Goal: Check status: Check status

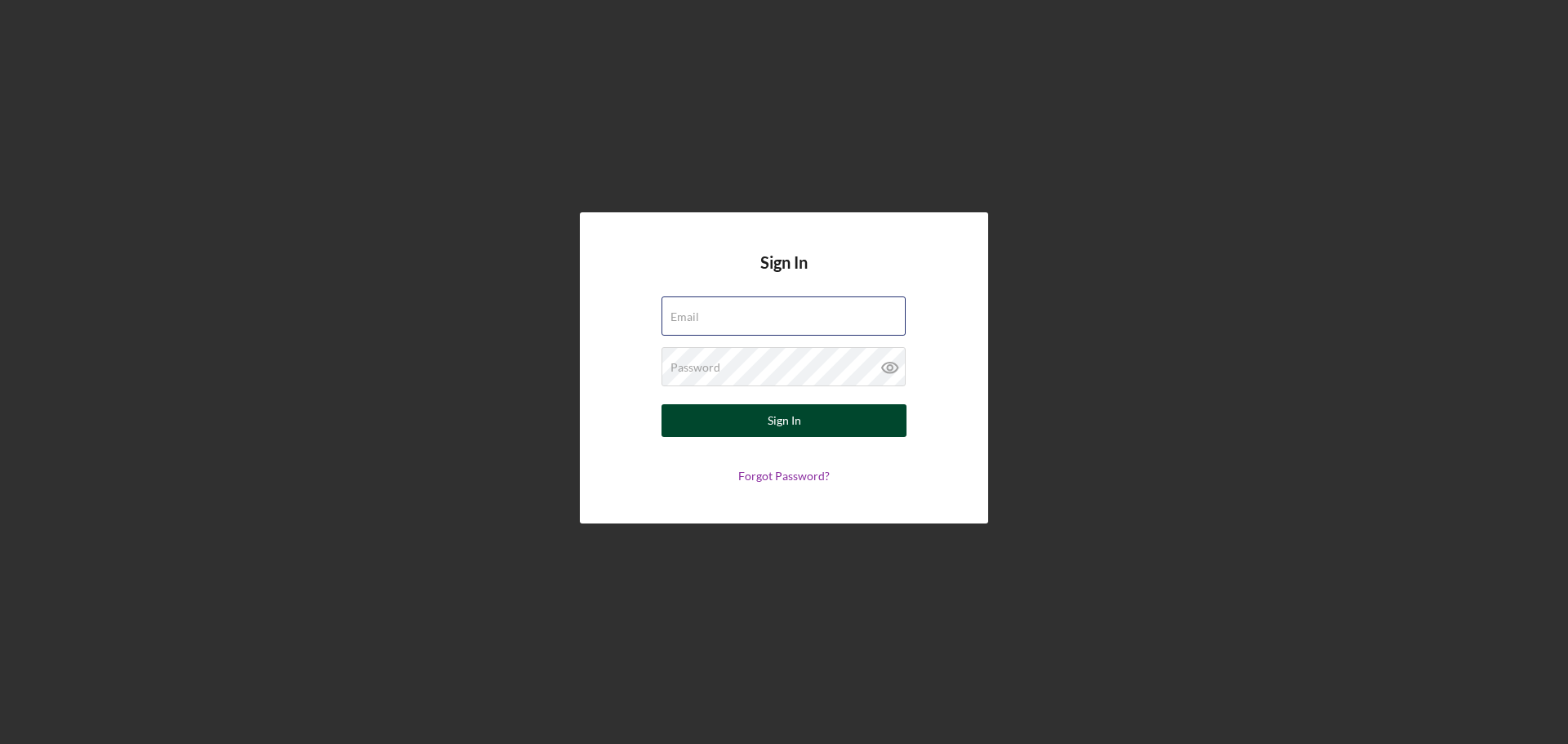
type input "[EMAIL_ADDRESS][DOMAIN_NAME]"
click at [774, 422] on div "Sign In" at bounding box center [784, 420] width 34 height 33
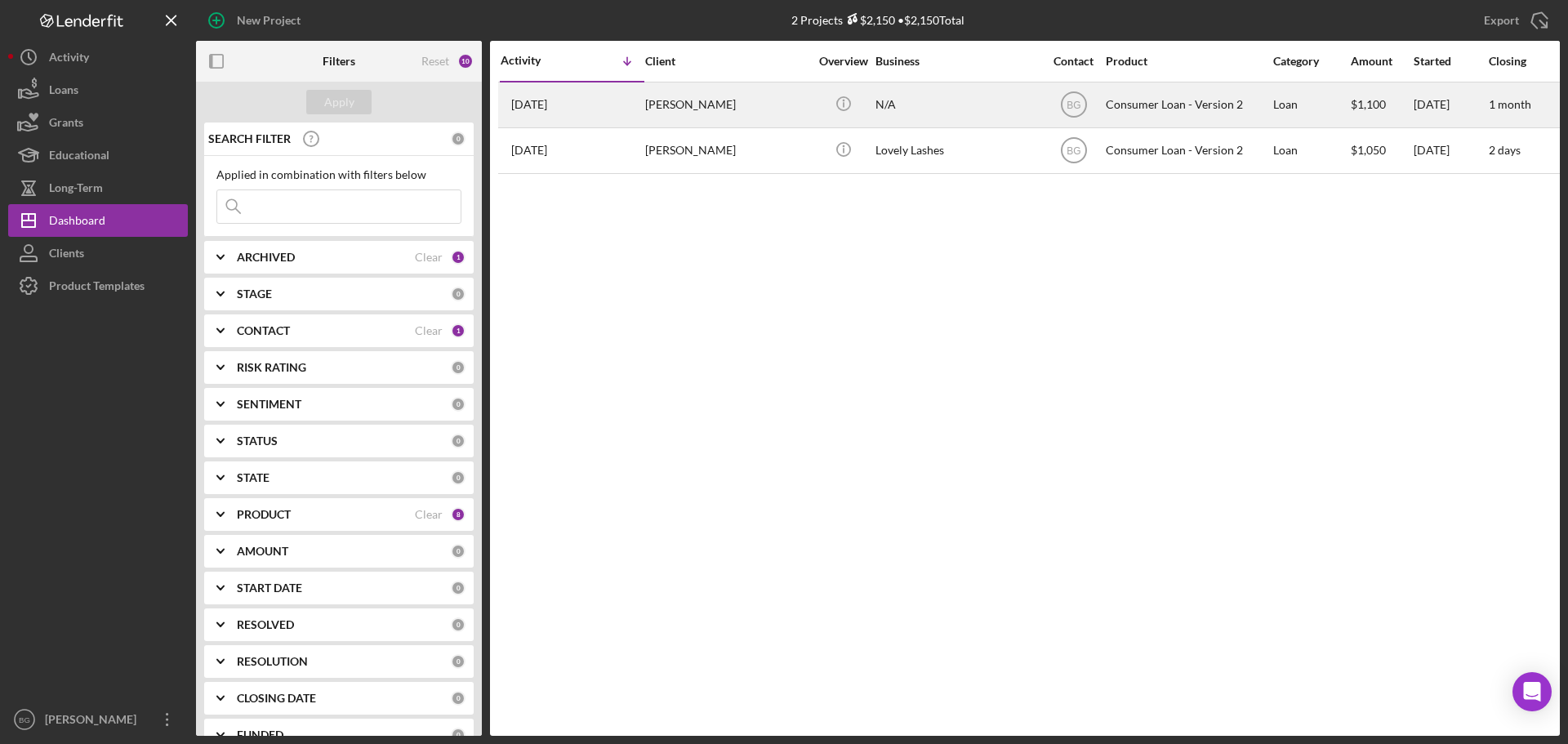
click at [729, 92] on div "[PERSON_NAME]" at bounding box center [726, 105] width 163 height 43
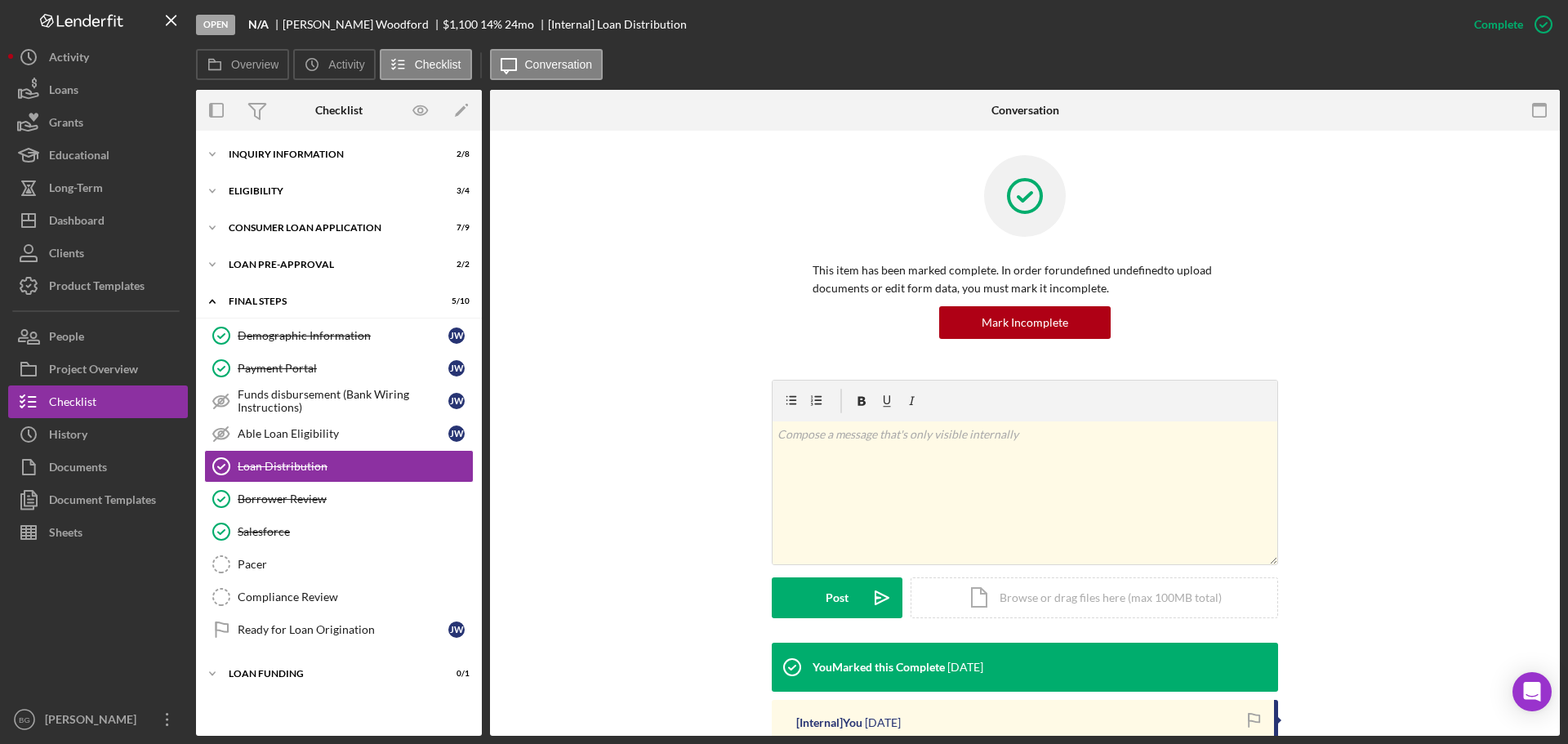
scroll to position [245, 0]
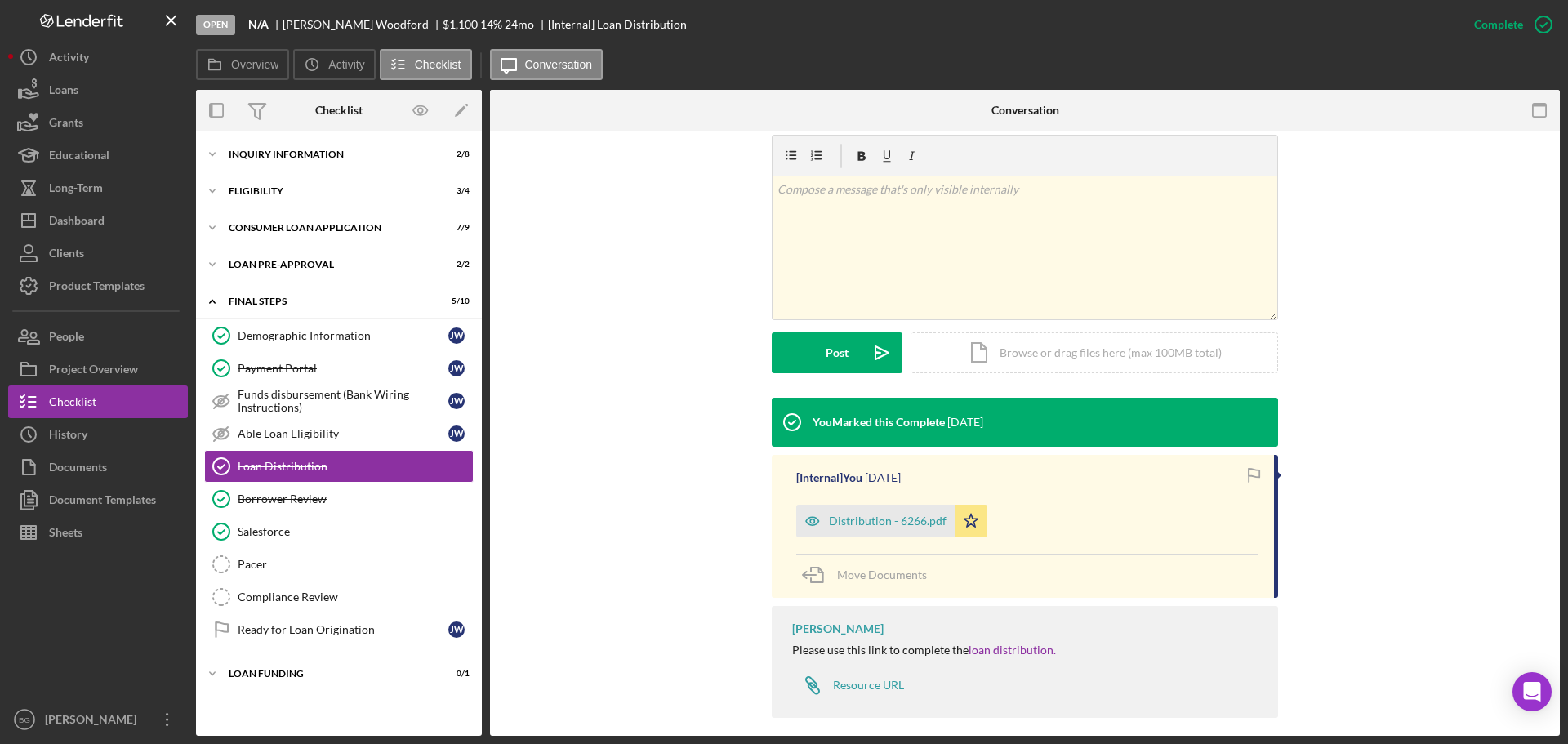
drag, startPoint x: 885, startPoint y: 524, endPoint x: 2059, endPoint y: 407, distance: 1179.8
click at [1567, 407] on html "Open N/A [PERSON_NAME] $1,100 $1,100 14 % 24 mo [Internal] Loan Distribution Co…" at bounding box center [784, 372] width 1568 height 744
click at [284, 225] on div "Consumer Loan Application" at bounding box center [345, 228] width 233 height 10
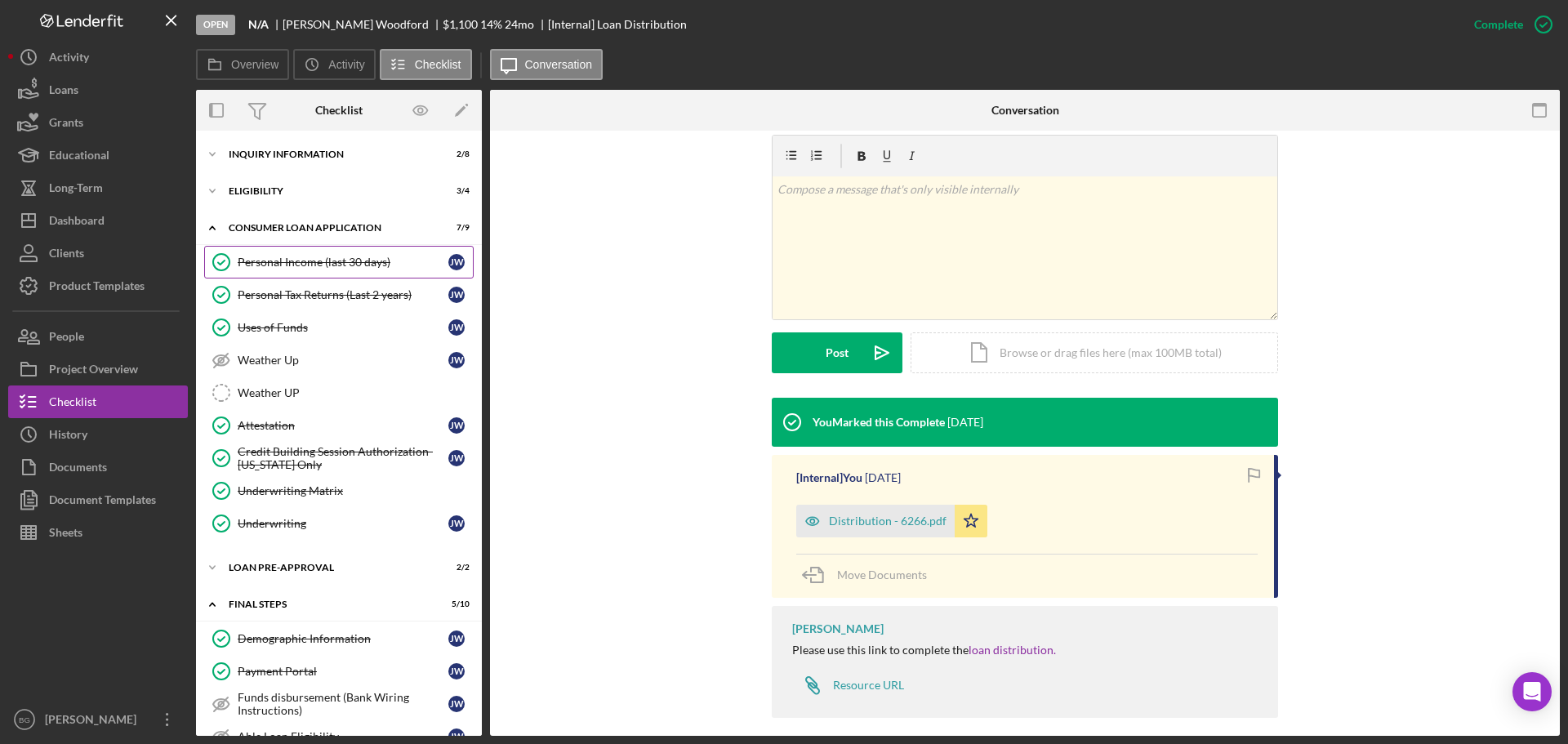
click at [284, 253] on link "Personal Income (last 30 days) Personal Income (last 30 days) [PERSON_NAME]" at bounding box center [339, 262] width 270 height 33
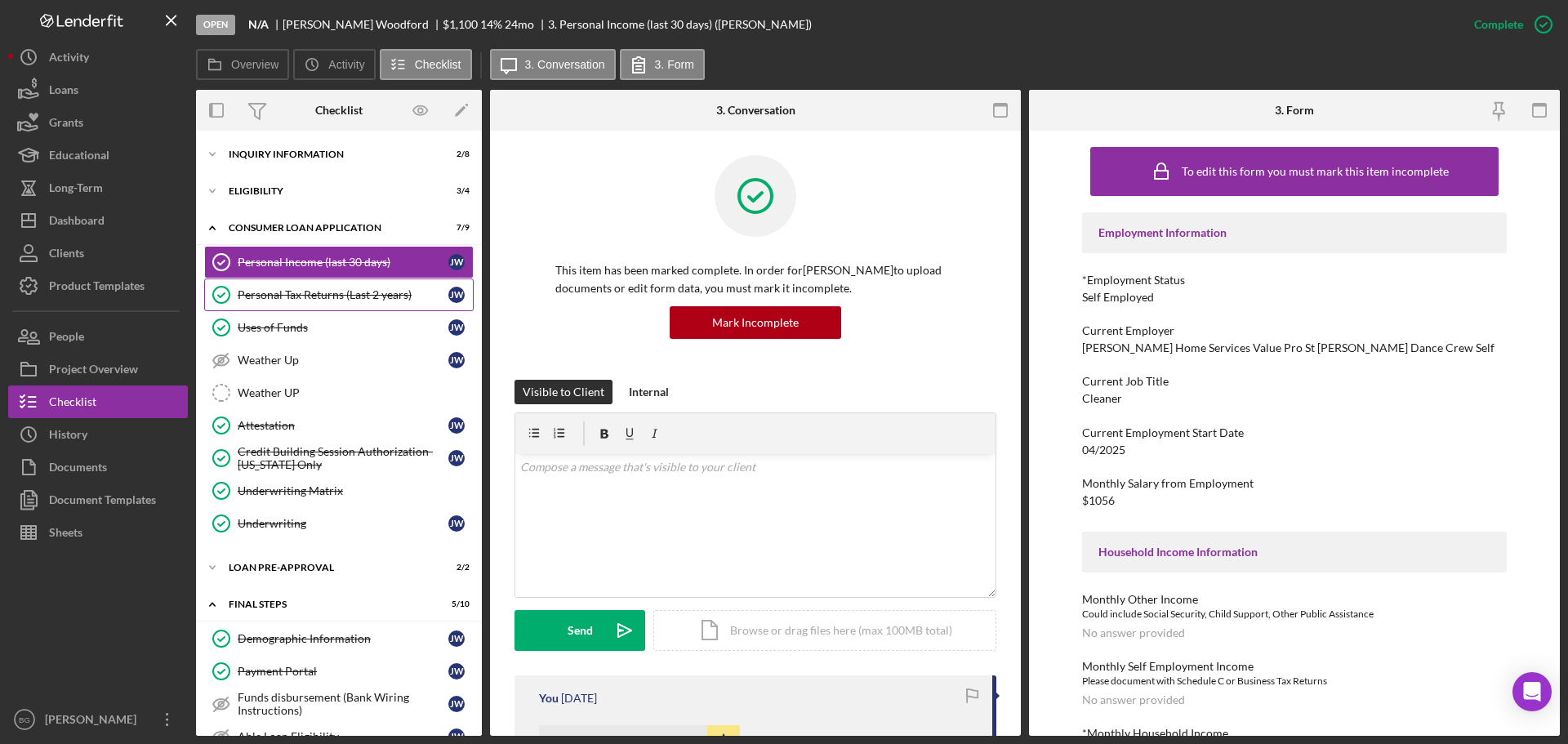
click at [321, 298] on div "Personal Tax Returns (Last 2 years)" at bounding box center [343, 295] width 211 height 13
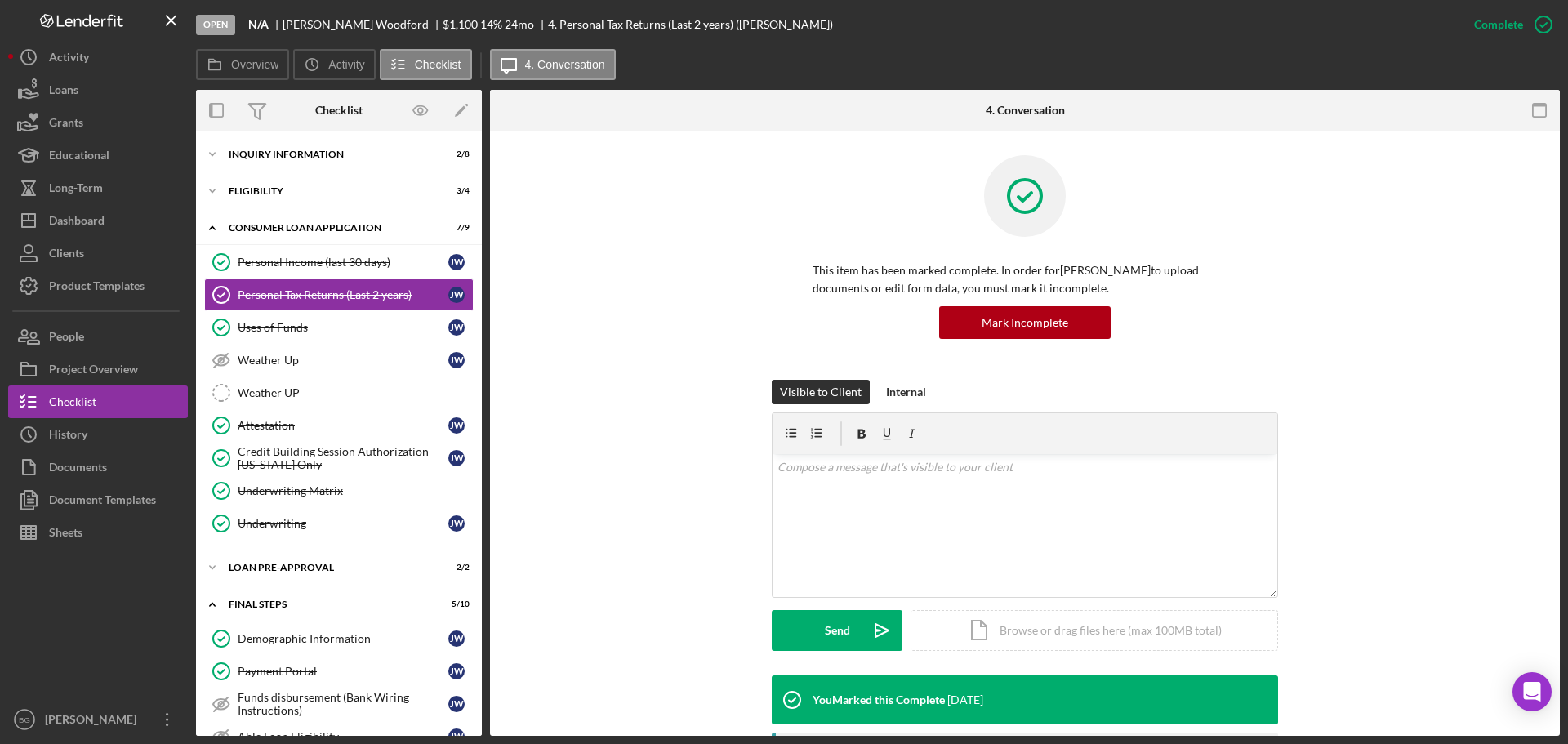
scroll to position [245, 0]
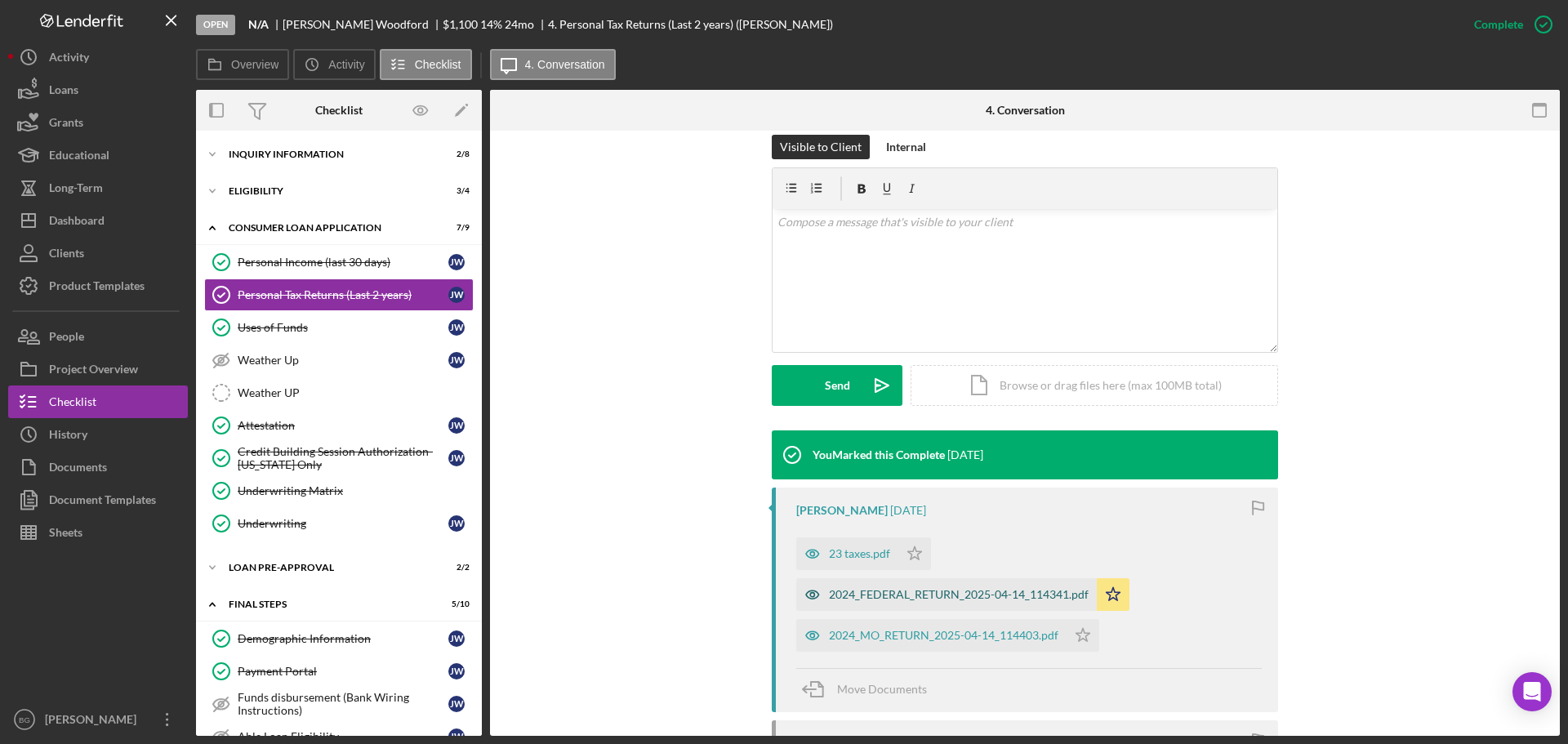
click at [872, 599] on div "2024_FEDERAL_RETURN_2025-04-14_114341.pdf" at bounding box center [958, 594] width 260 height 13
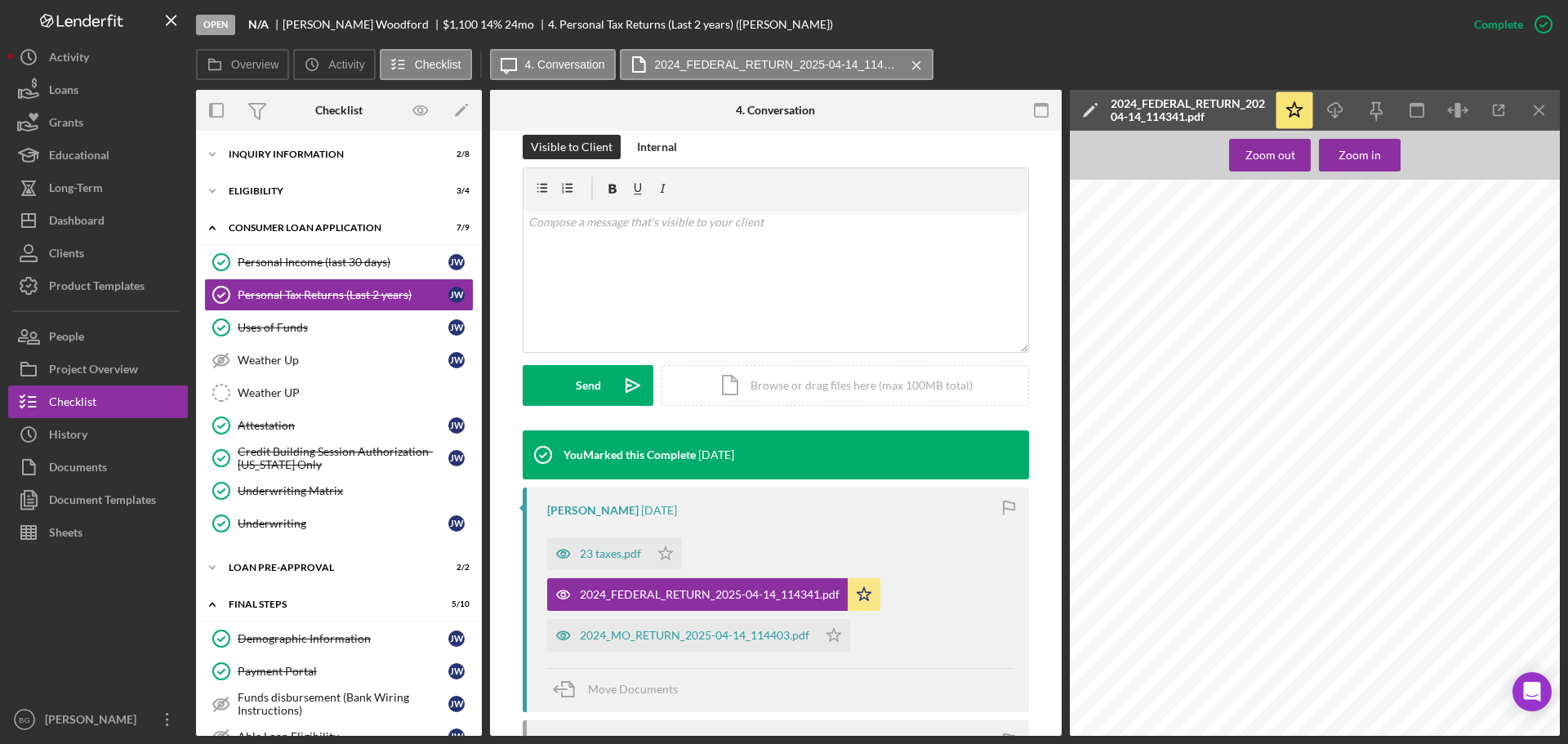
scroll to position [0, 0]
click at [605, 556] on div "23 taxes.pdf" at bounding box center [610, 554] width 61 height 13
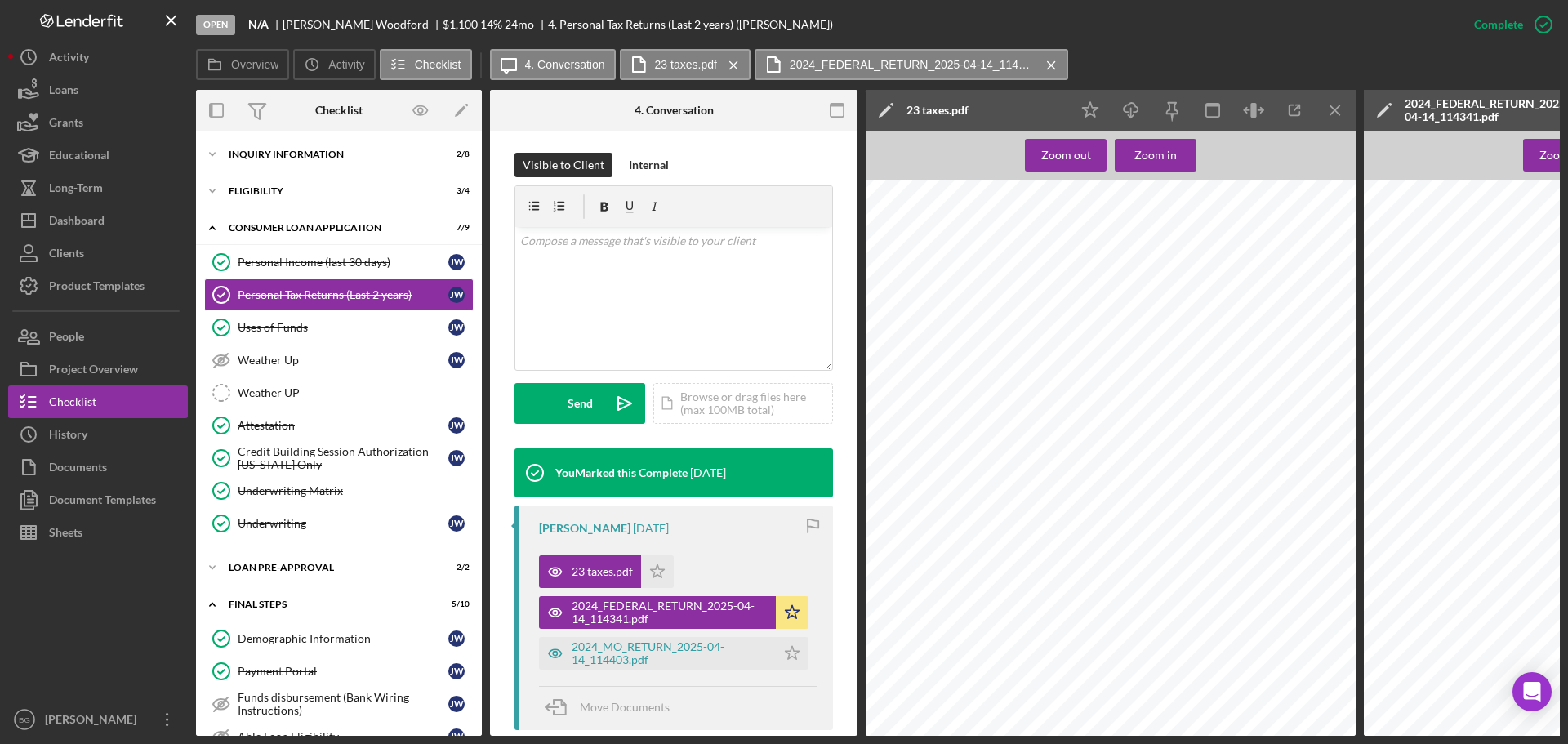
scroll to position [735, 0]
click at [1333, 108] on line "button" at bounding box center [1334, 110] width 9 height 9
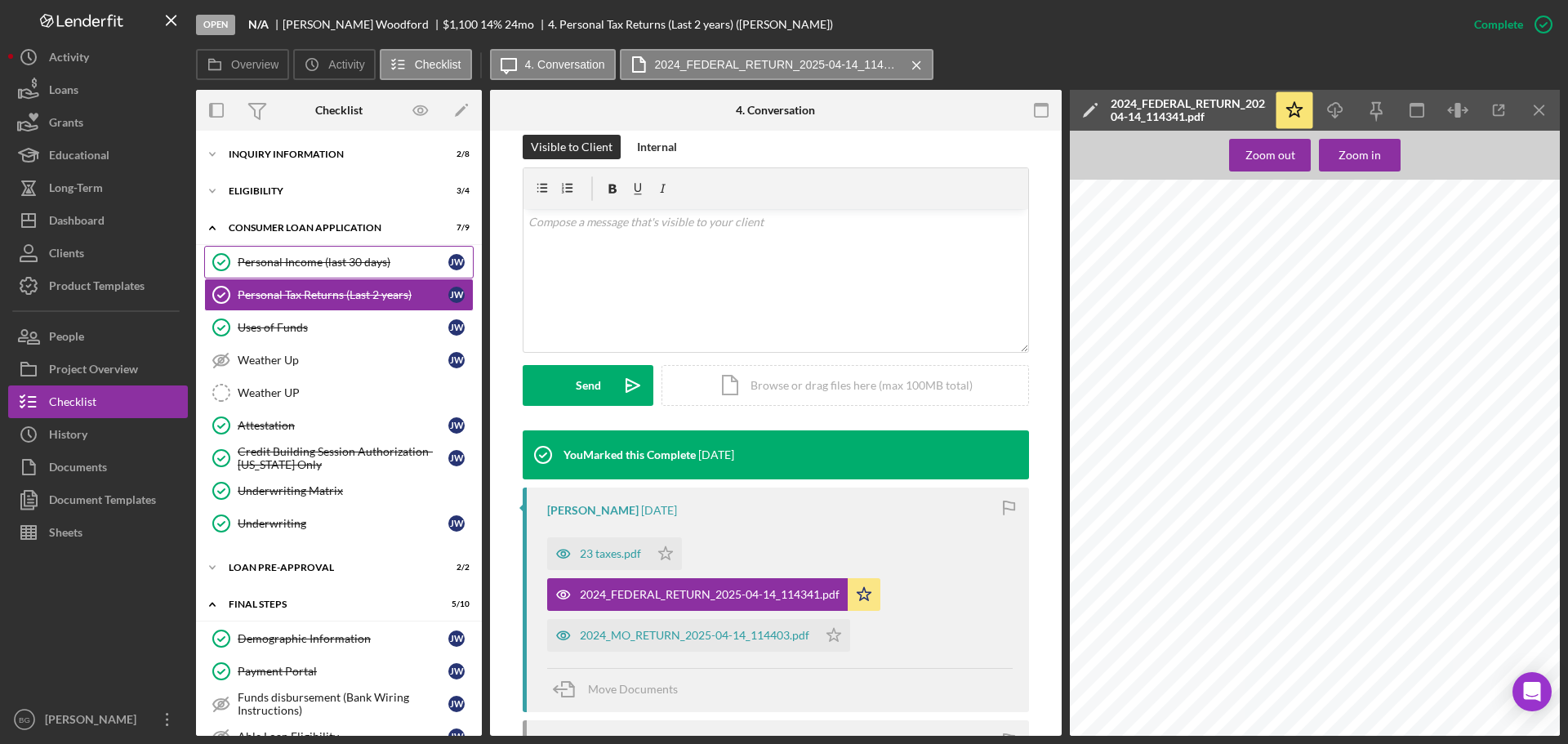
click at [288, 269] on div "Personal Income (last 30 days)" at bounding box center [343, 262] width 211 height 13
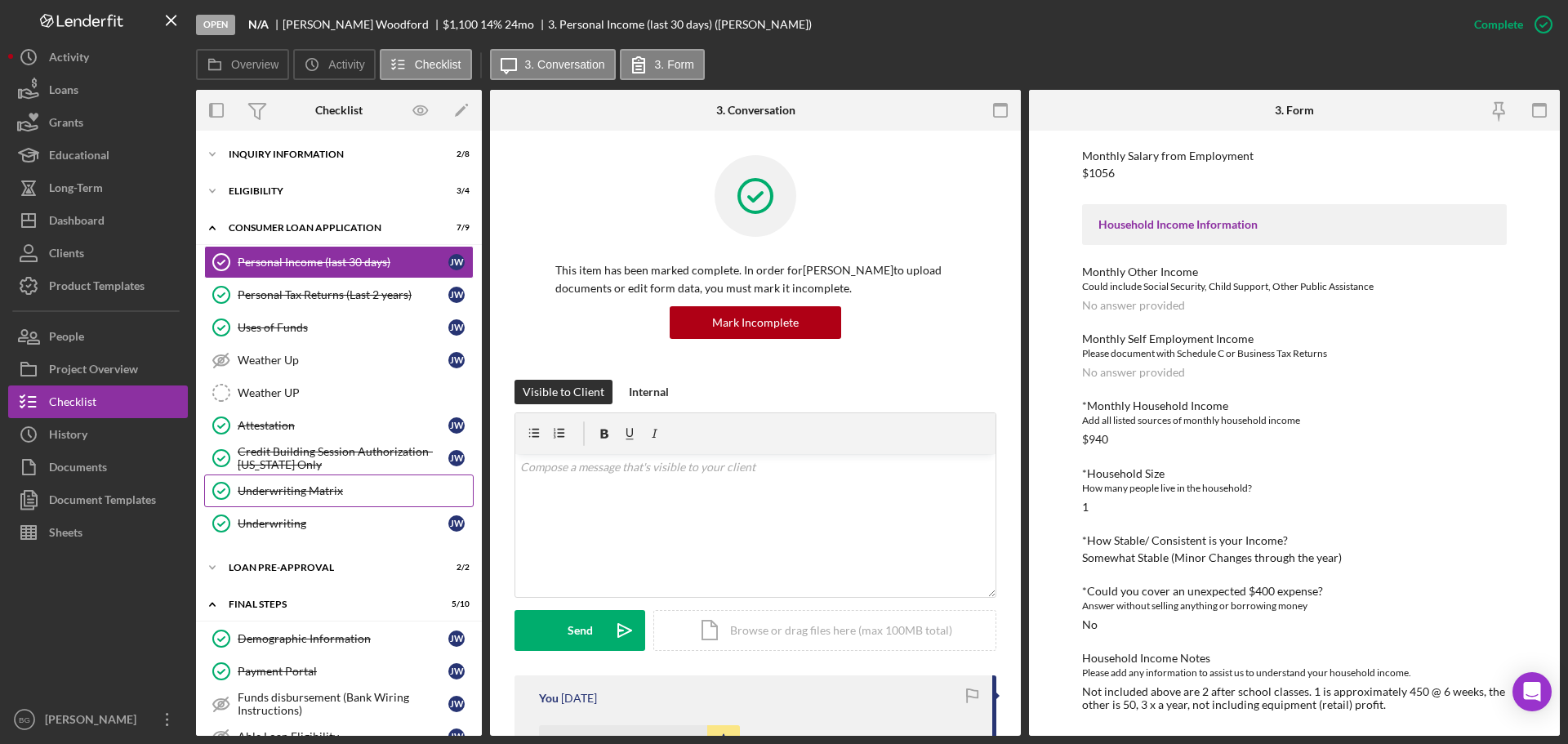
scroll to position [266, 0]
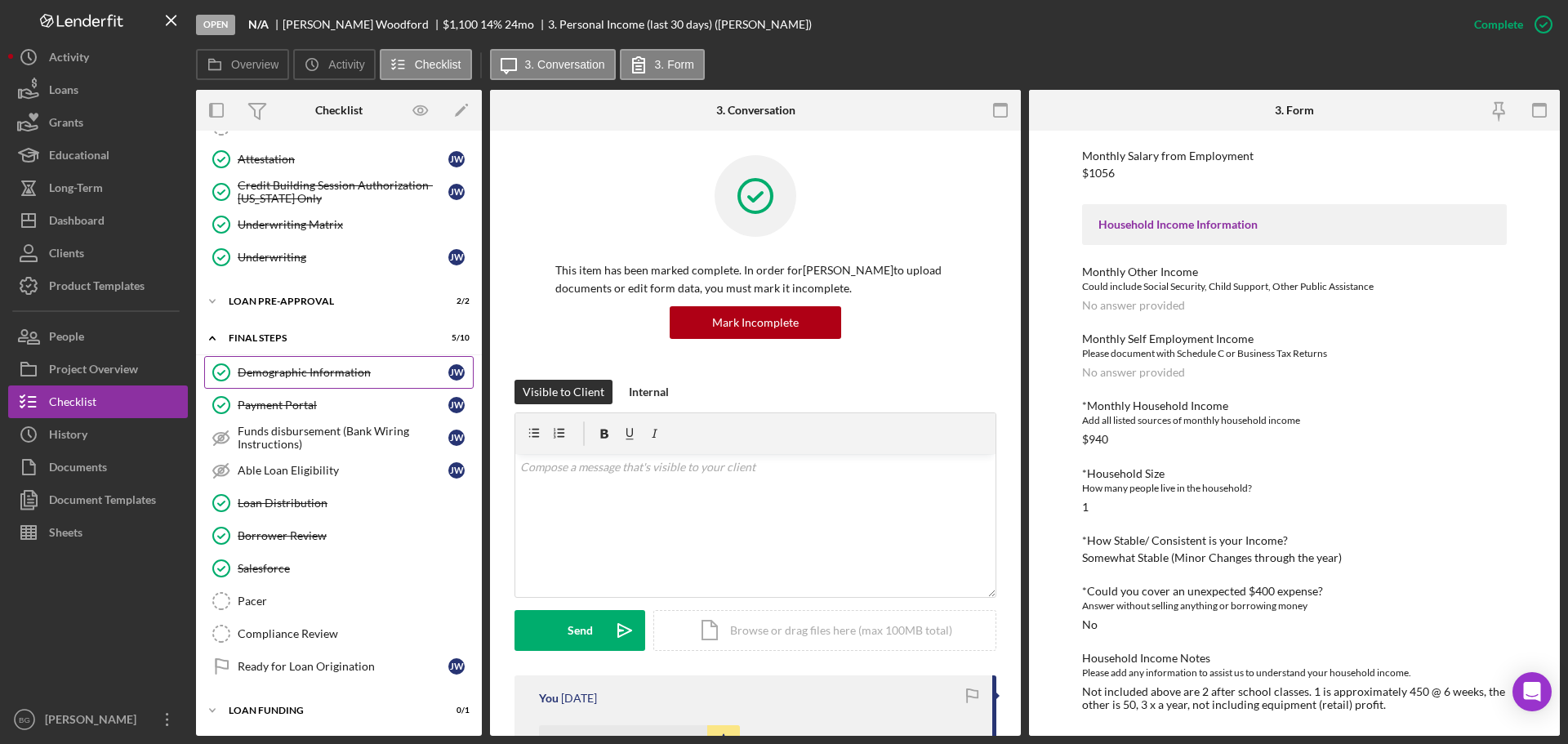
click at [301, 383] on link "Demographic Information Demographic Information [PERSON_NAME]" at bounding box center [339, 372] width 270 height 33
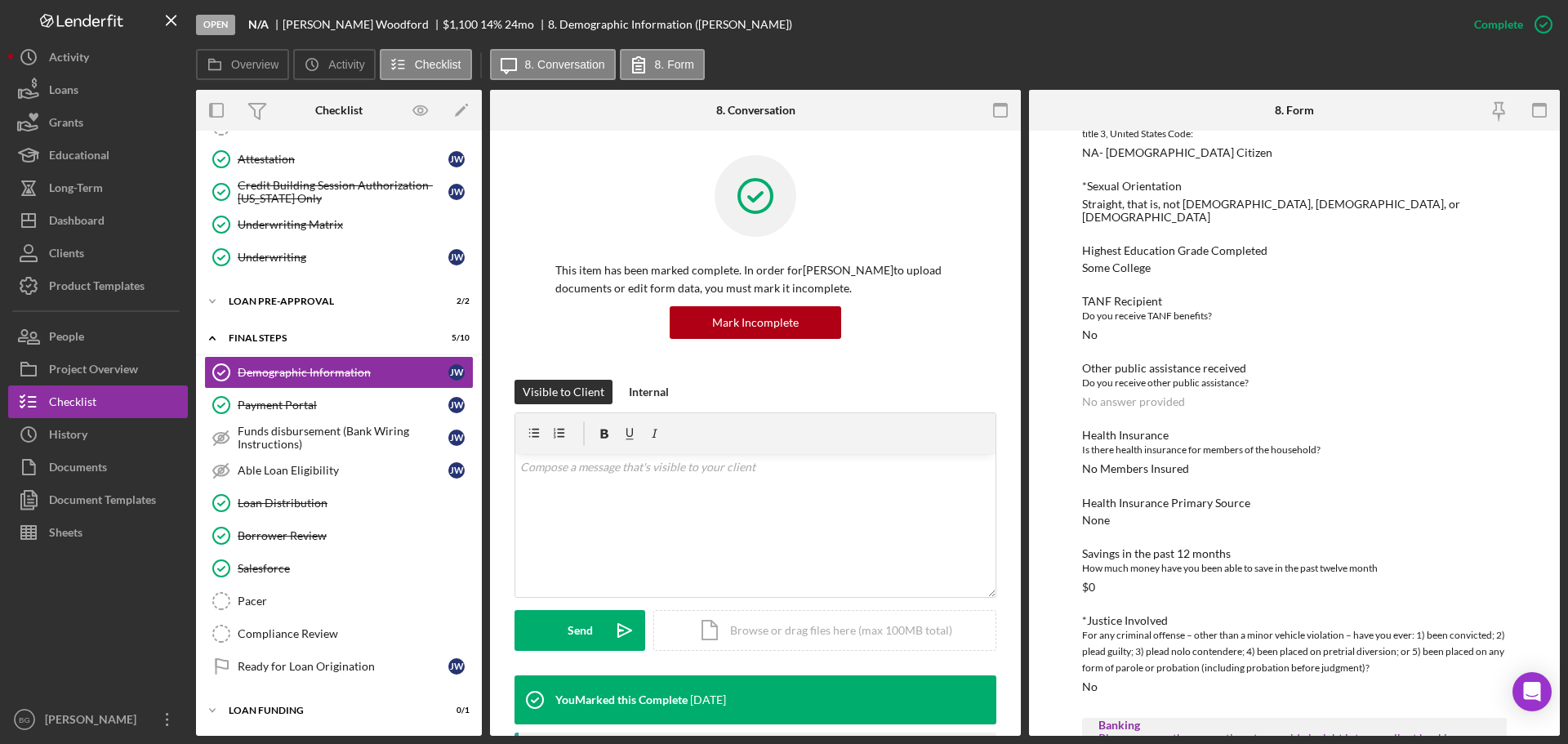
scroll to position [1243, 0]
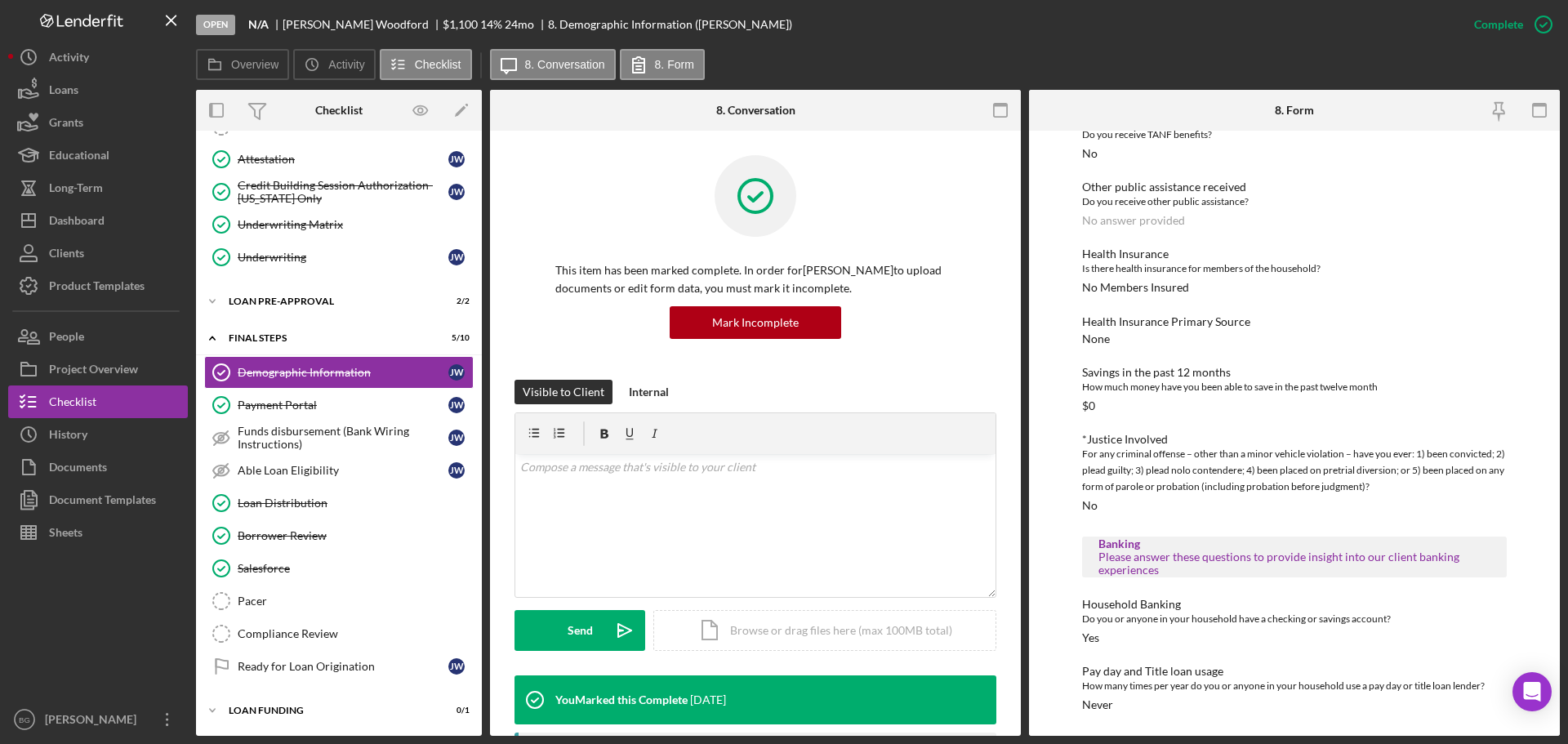
click at [593, 179] on div at bounding box center [756, 208] width 400 height 107
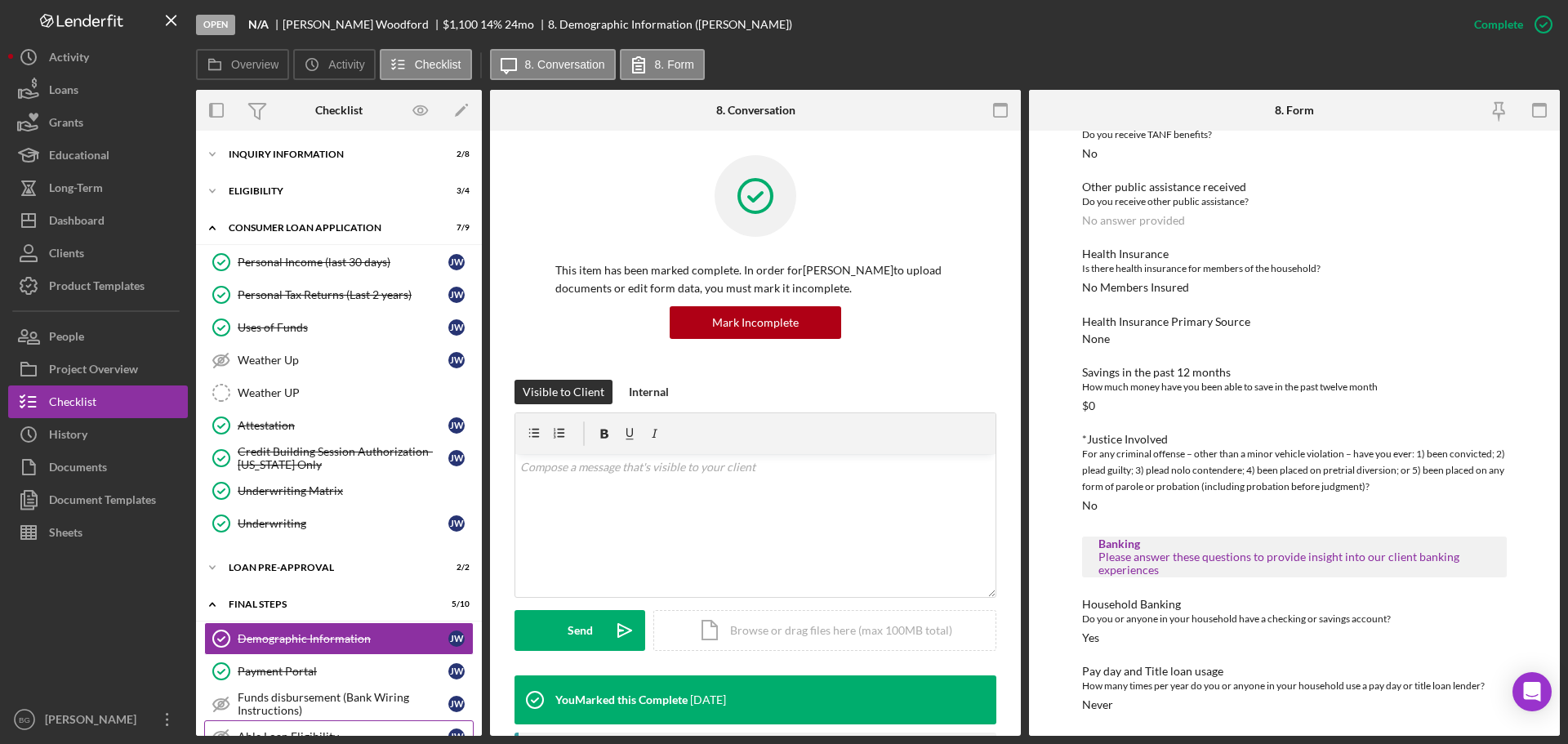
scroll to position [266, 0]
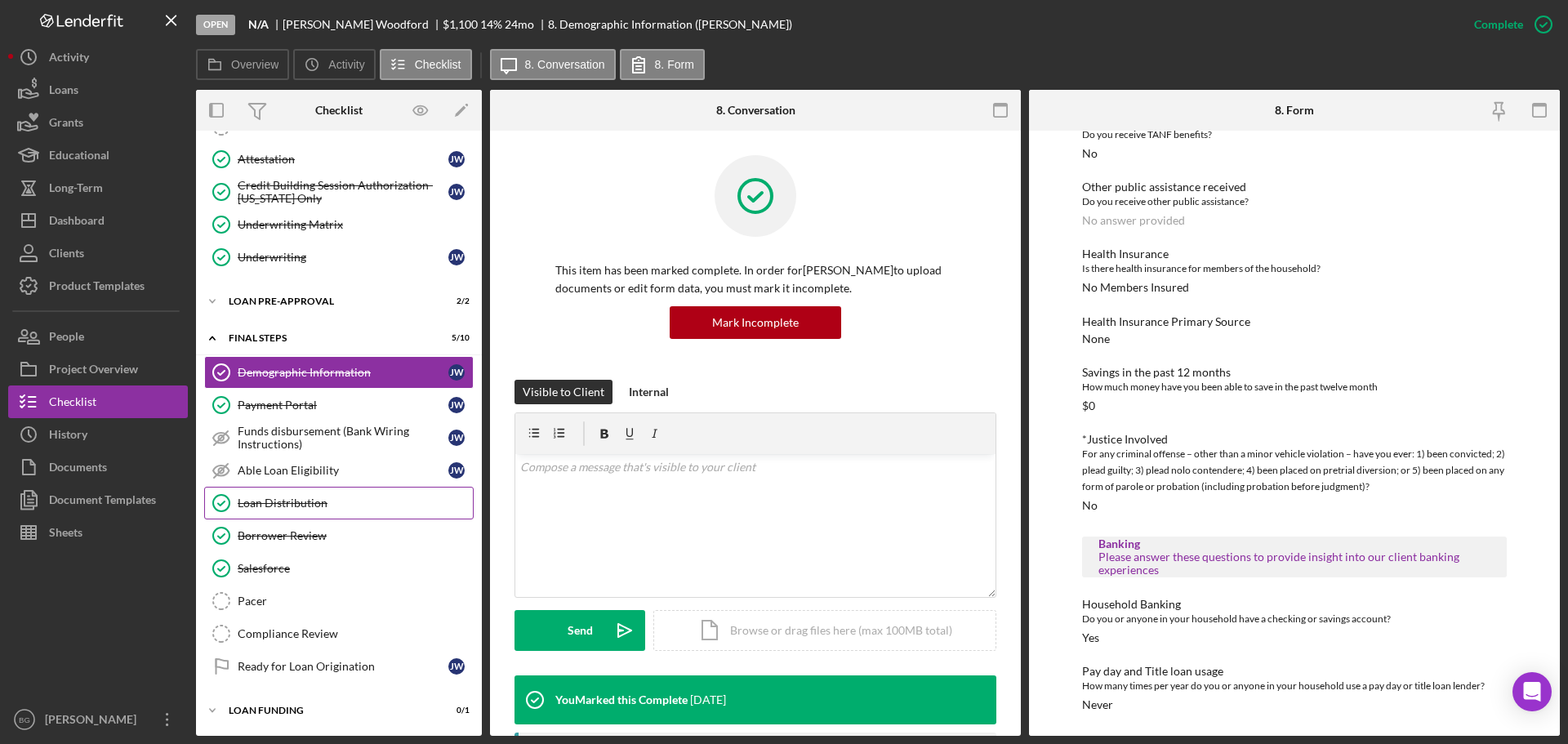
click at [302, 506] on div "Loan Distribution" at bounding box center [355, 503] width 235 height 13
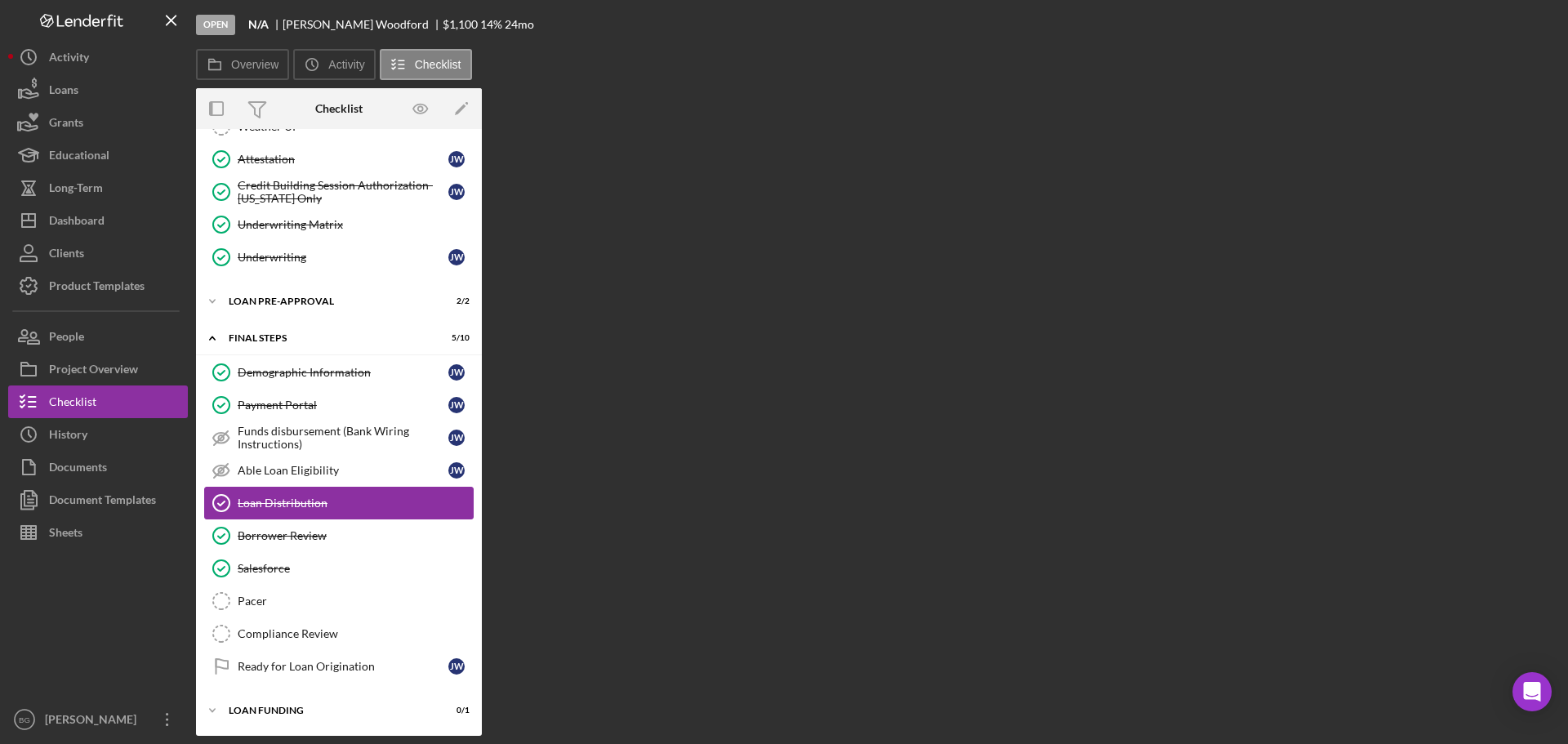
scroll to position [266, 0]
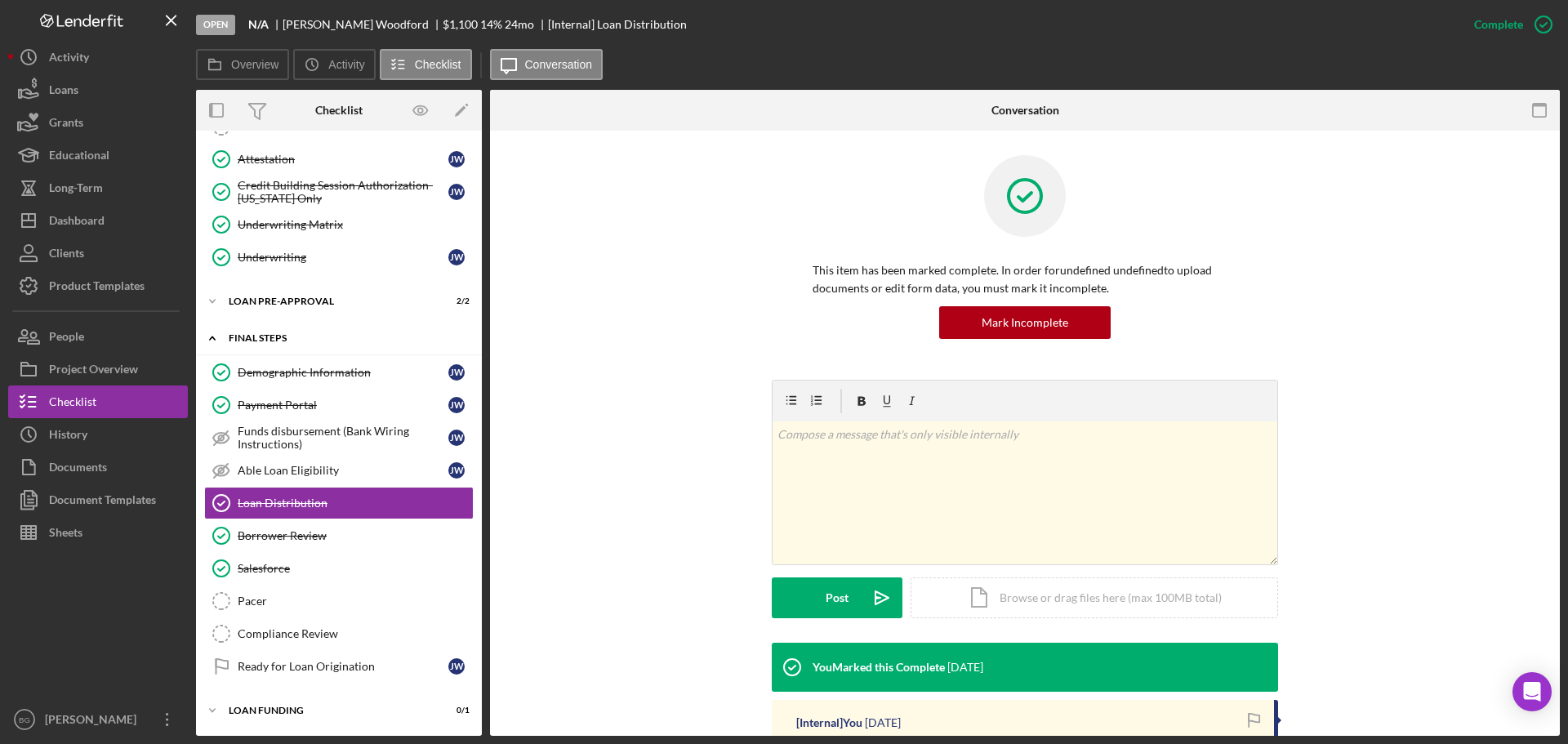
click at [310, 335] on div "FINAL STEPS" at bounding box center [345, 338] width 233 height 10
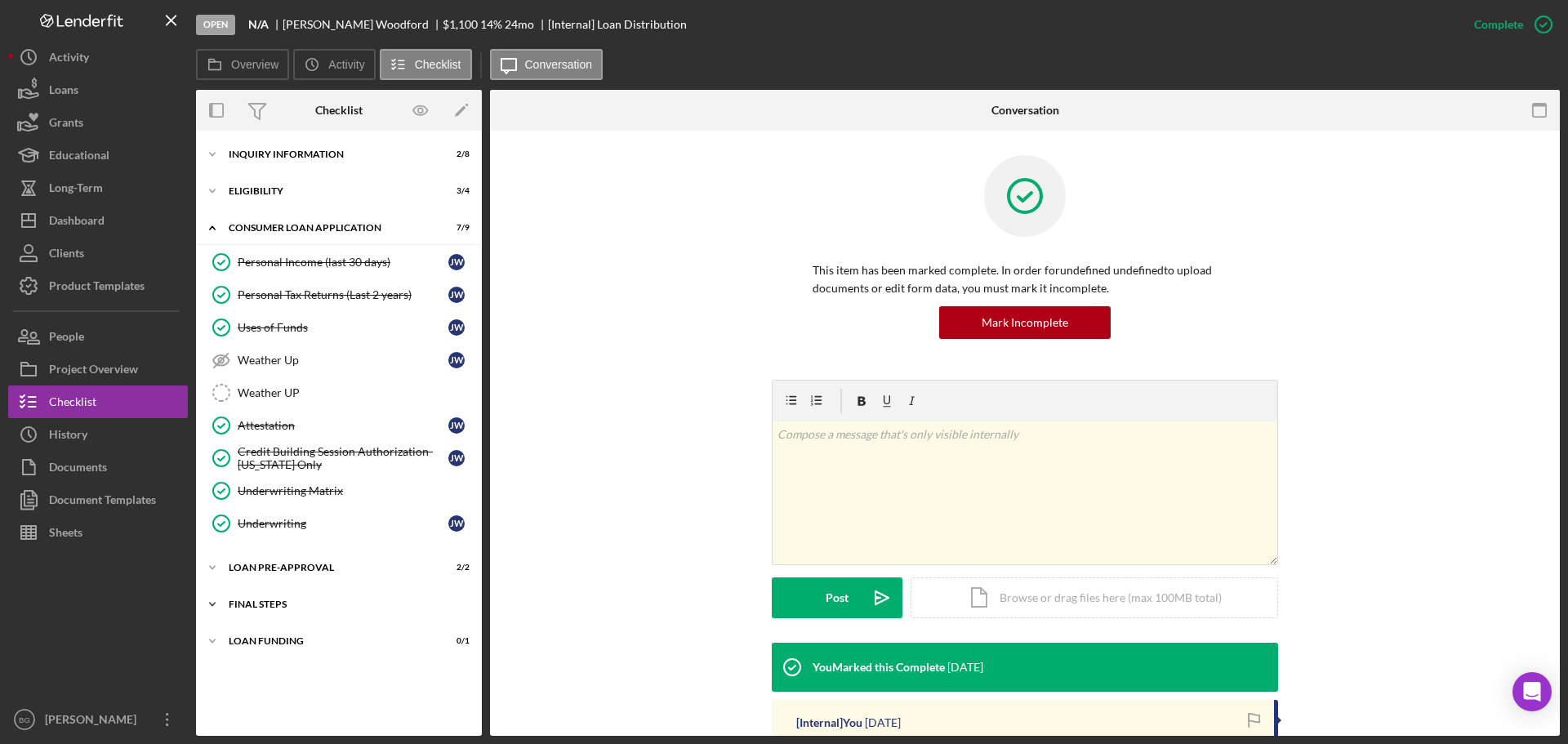
scroll to position [0, 0]
click at [286, 571] on div "Loan Pre-Approval" at bounding box center [345, 568] width 233 height 10
click at [288, 693] on div "Icon/Expander FINAL STEPS 5 / 10" at bounding box center [339, 678] width 286 height 33
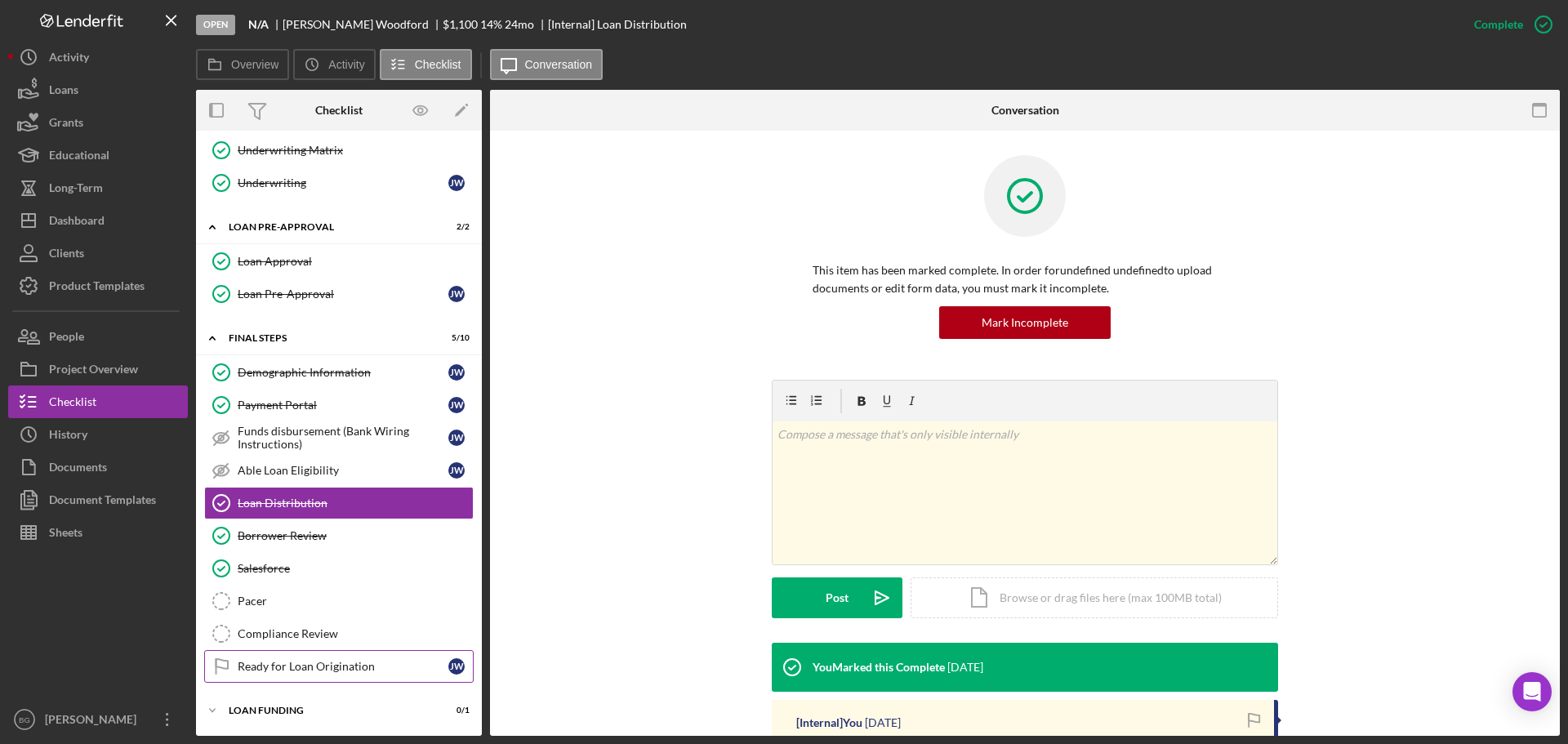
click at [297, 662] on div "Ready for Loan Origination" at bounding box center [343, 666] width 211 height 13
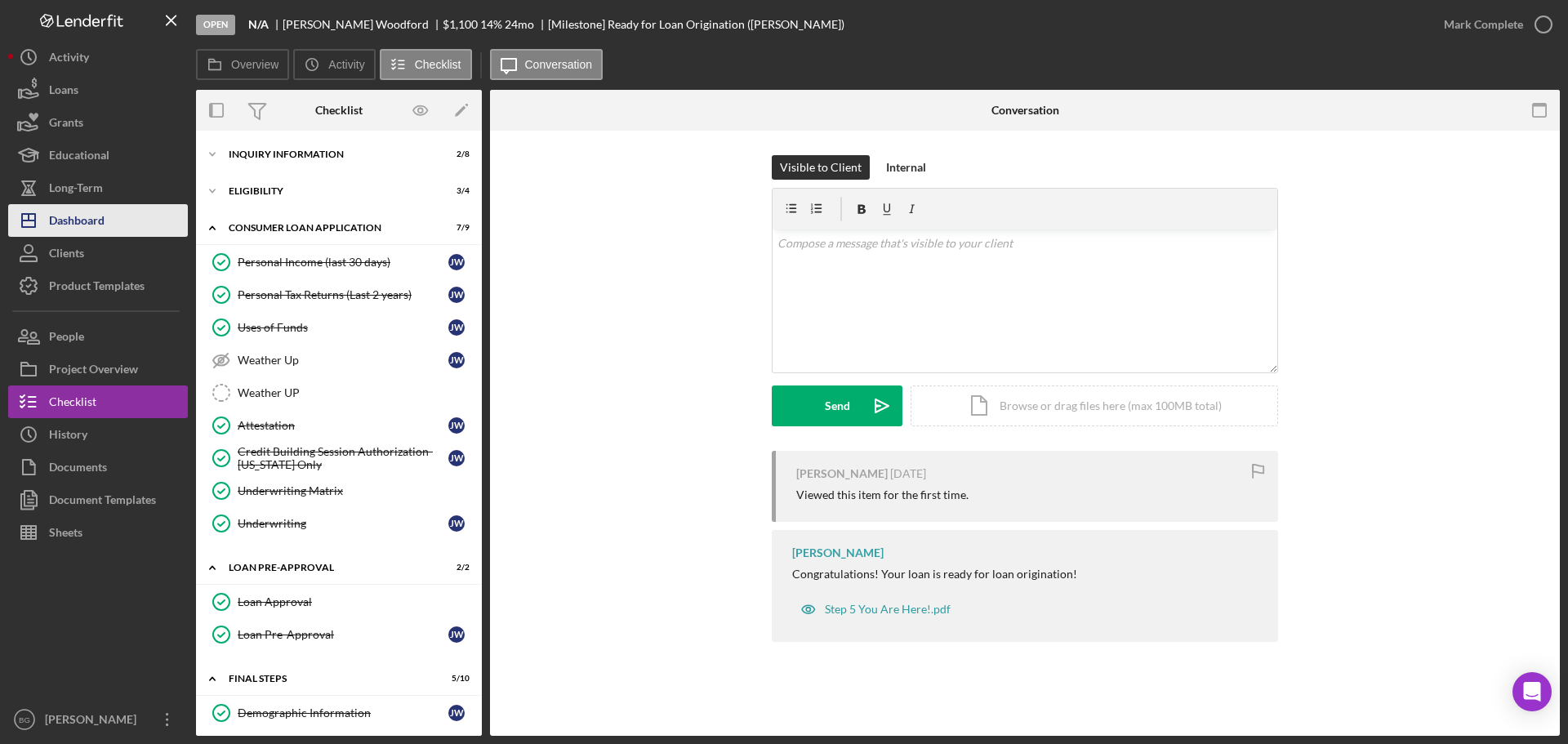
click at [86, 222] on div "Dashboard" at bounding box center [77, 222] width 56 height 37
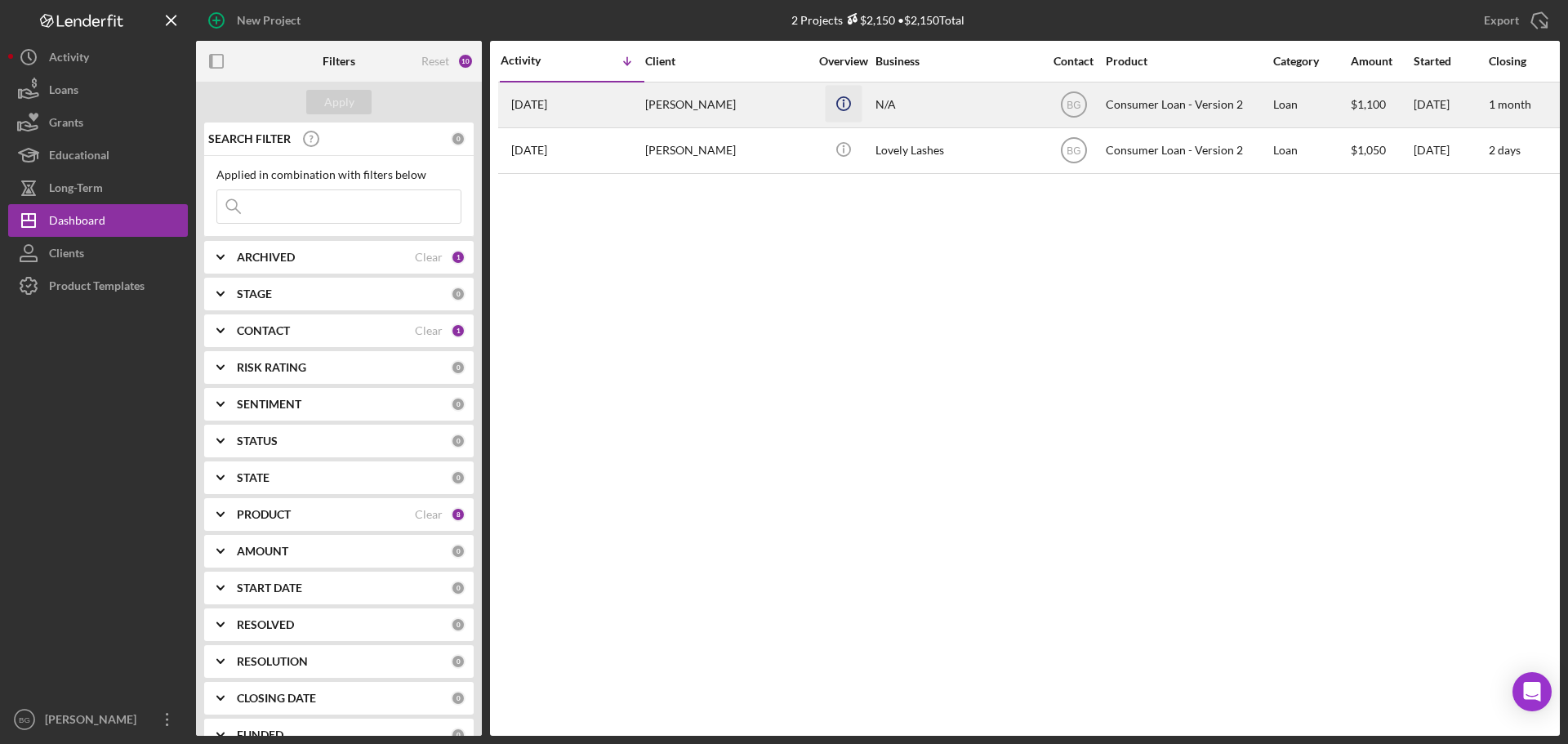
click at [843, 106] on line "button" at bounding box center [843, 105] width 0 height 5
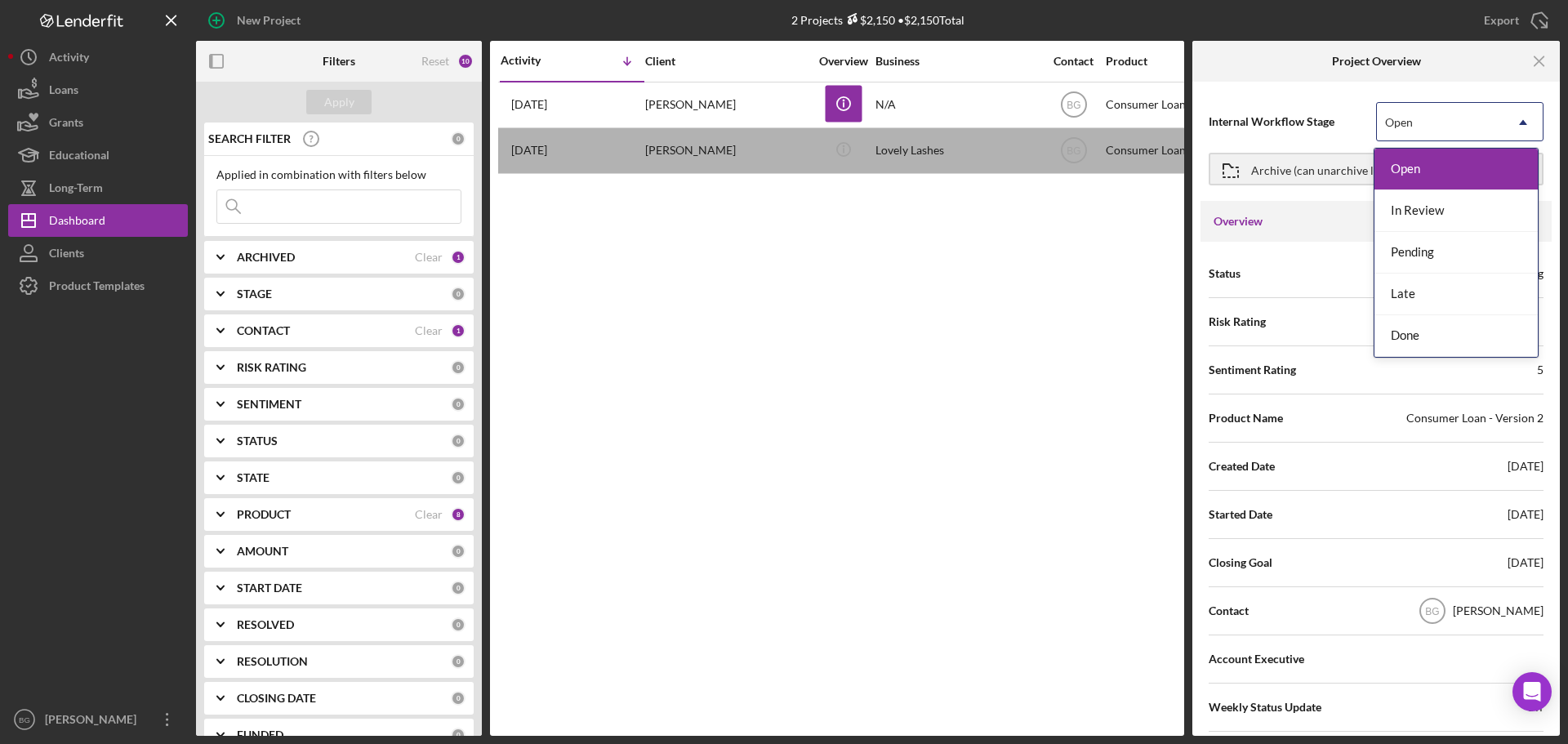
click at [1471, 126] on div "Open" at bounding box center [1440, 123] width 126 height 38
click at [1462, 215] on div "In Review" at bounding box center [1456, 211] width 163 height 42
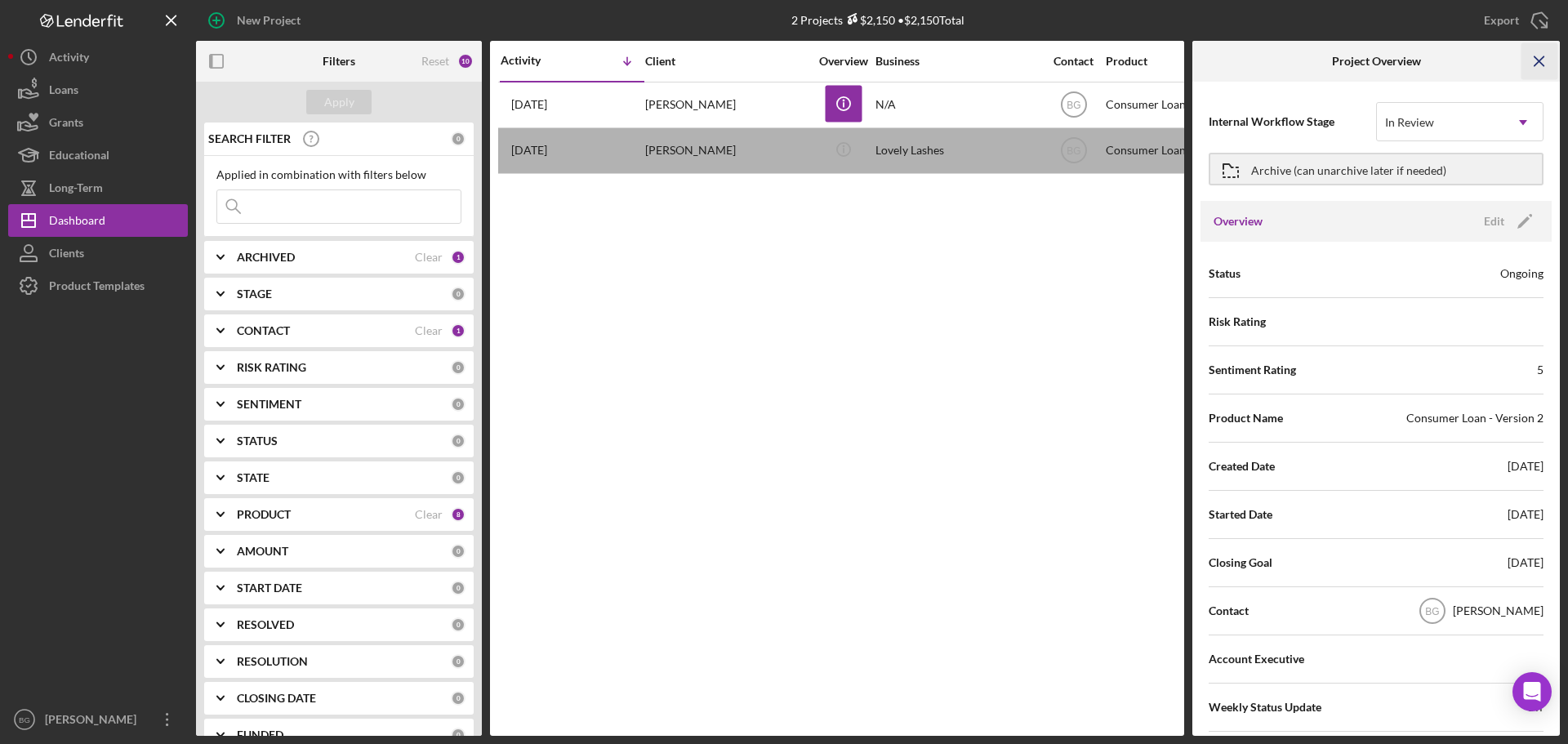
click at [1540, 57] on icon "Icon/Menu Close" at bounding box center [1539, 61] width 37 height 37
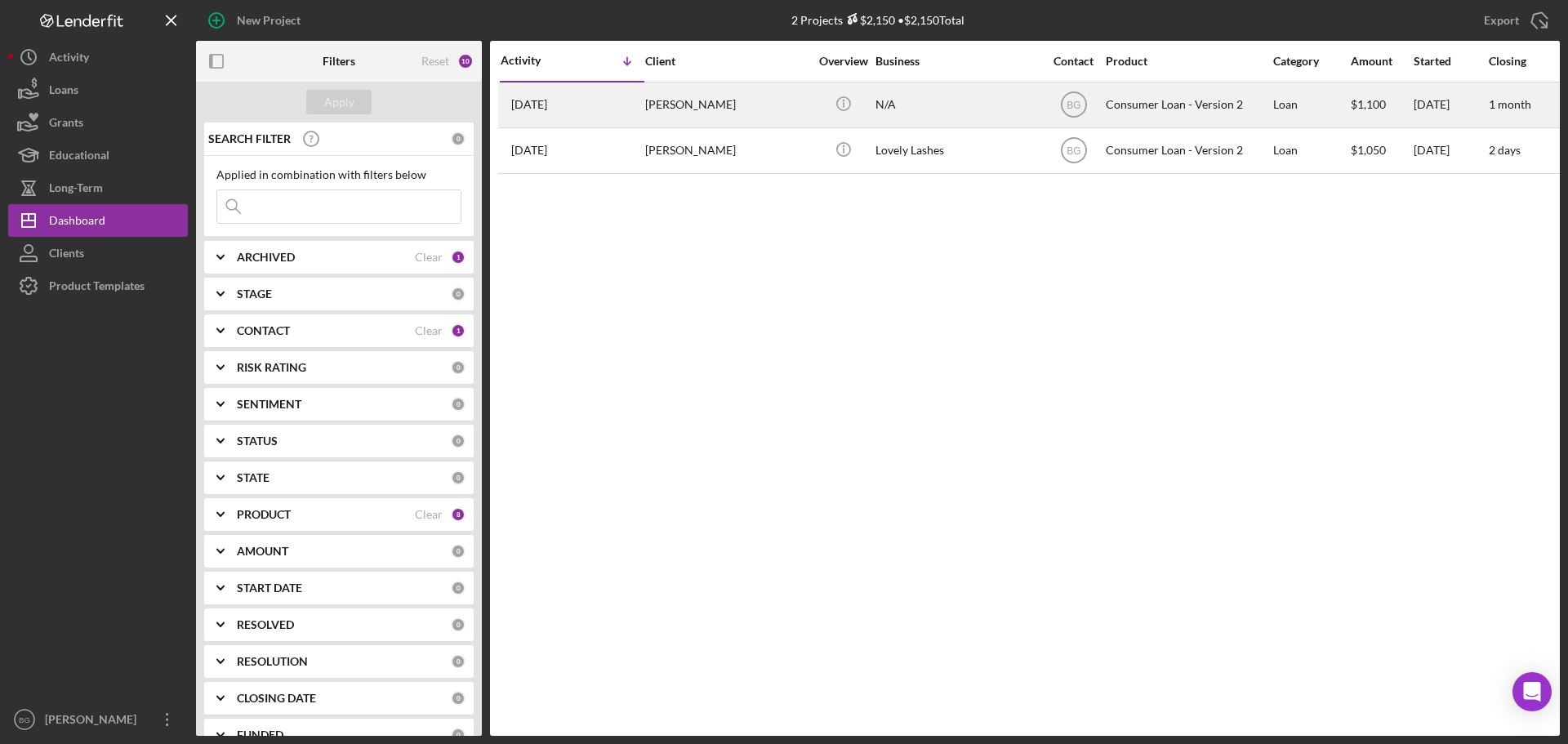
click at [636, 108] on div "[DATE] [PERSON_NAME]" at bounding box center [572, 105] width 143 height 43
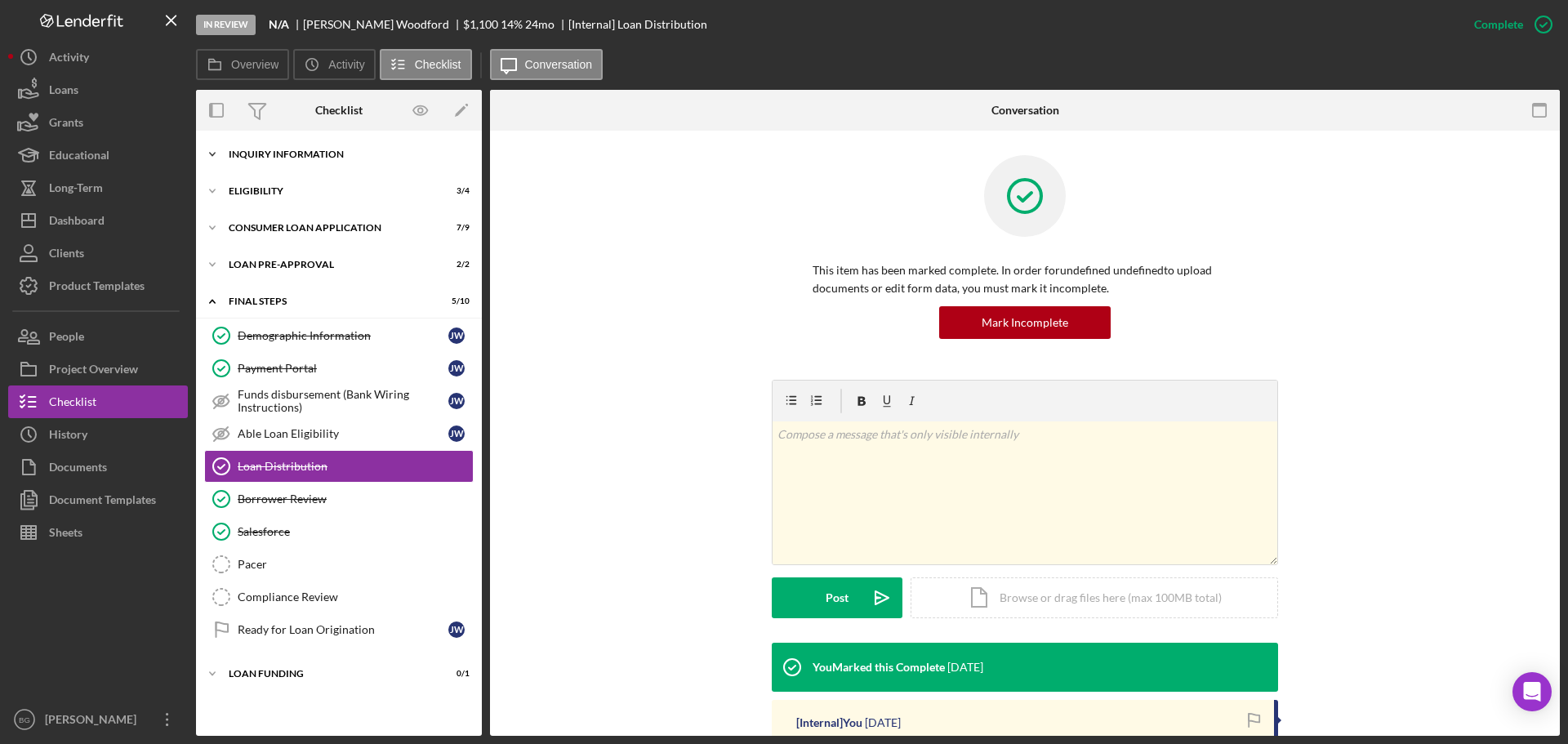
click at [302, 153] on div "Inquiry Information" at bounding box center [345, 154] width 233 height 10
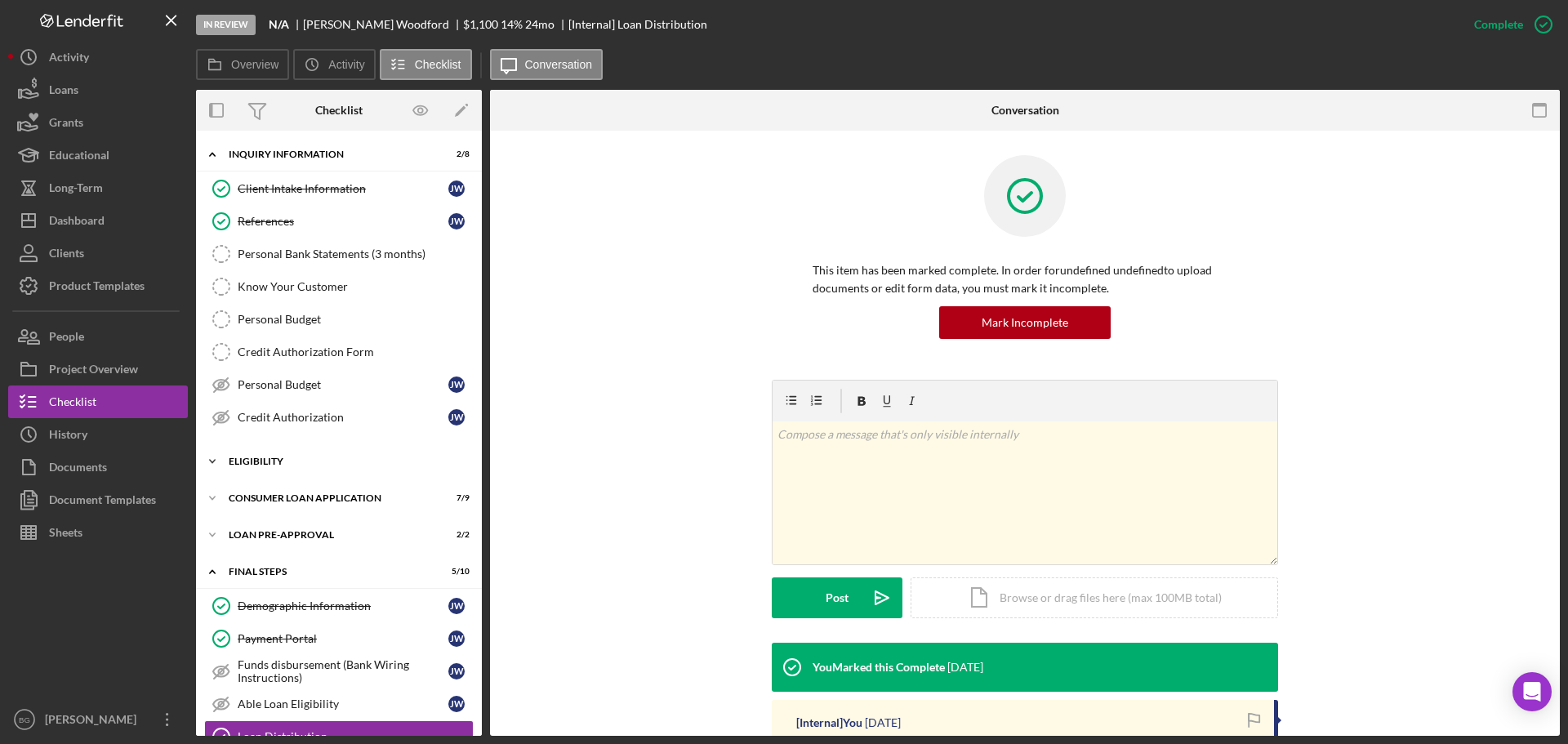
click at [270, 456] on div "Eligibility" at bounding box center [345, 461] width 233 height 10
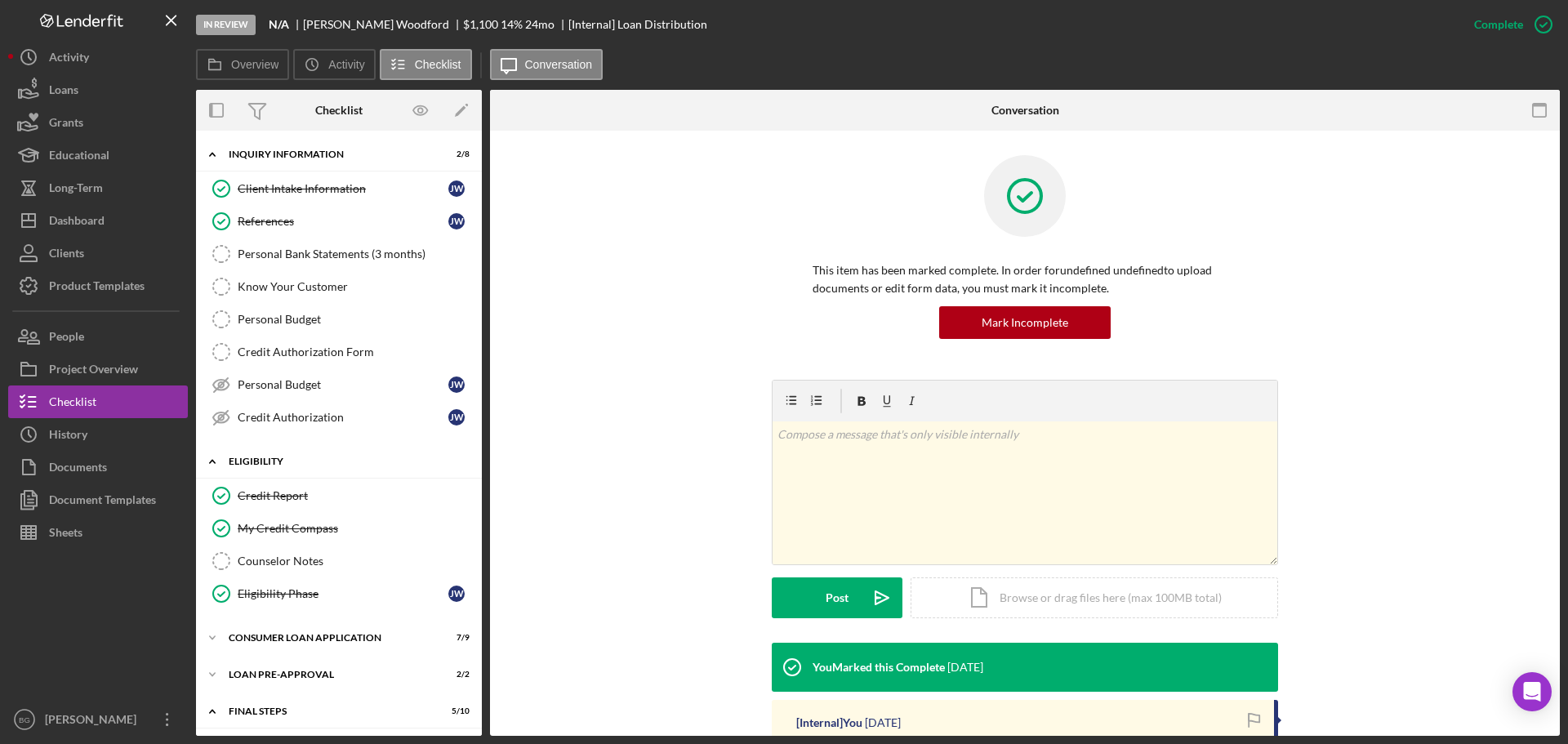
scroll to position [163, 0]
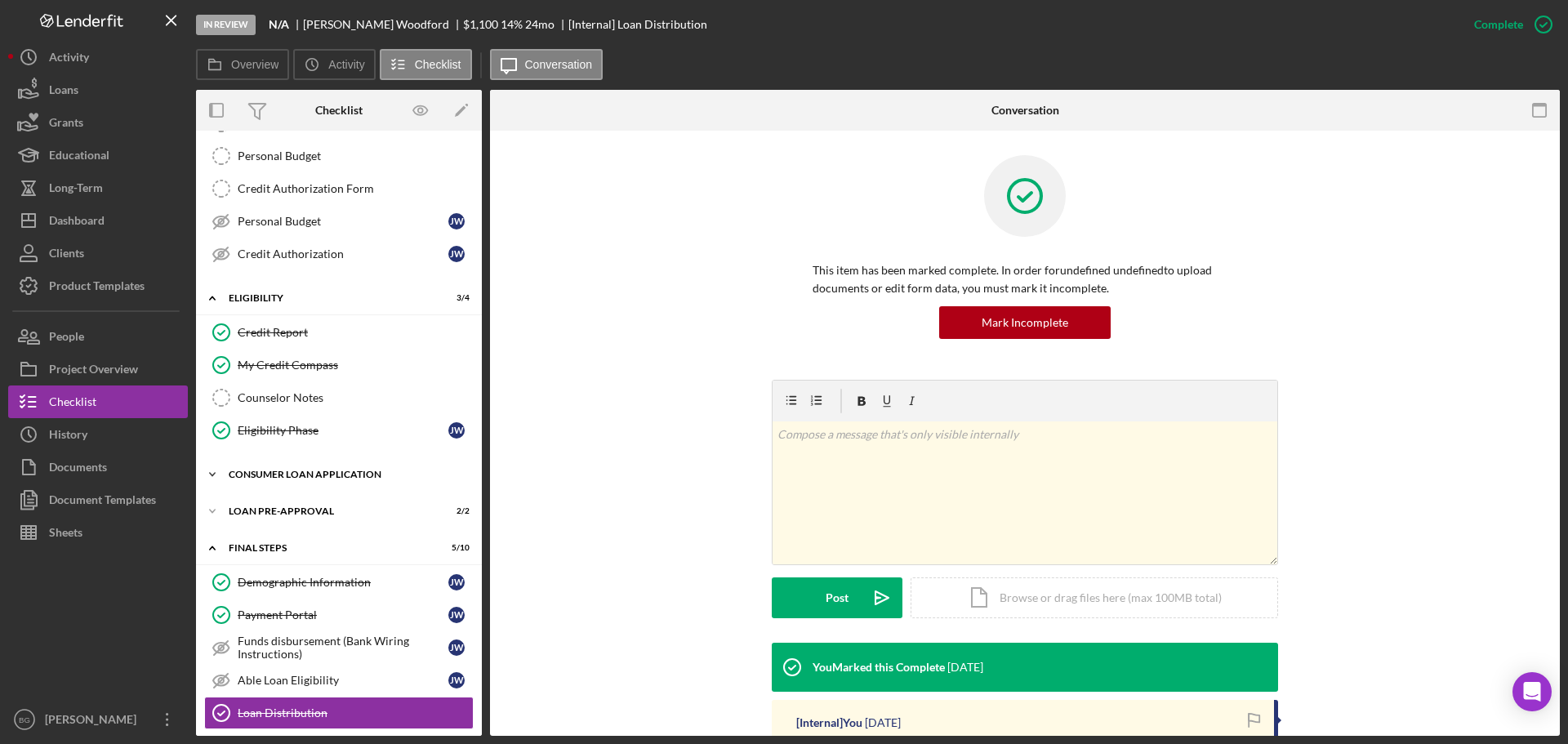
click at [280, 474] on div "Consumer Loan Application" at bounding box center [345, 474] width 233 height 10
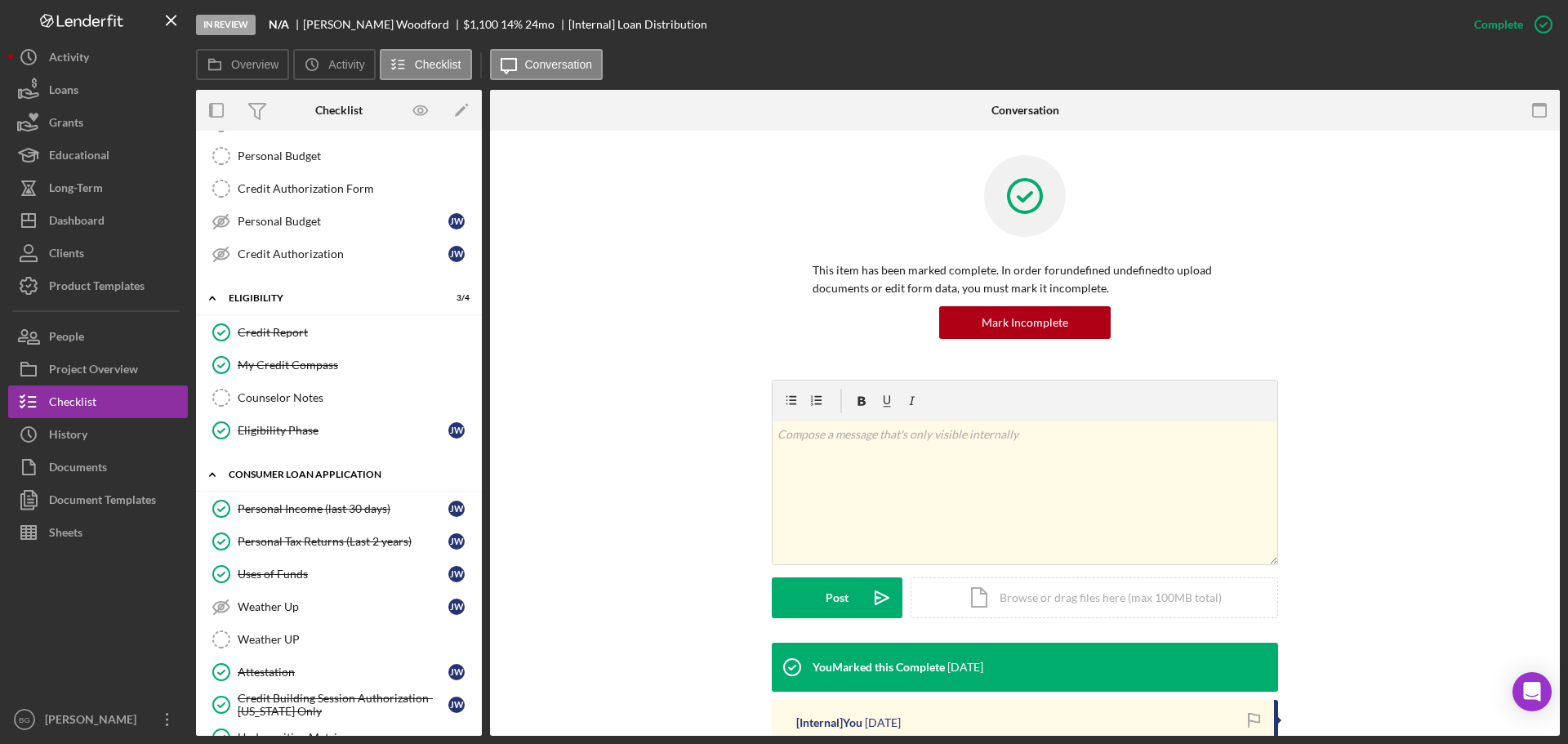
scroll to position [408, 0]
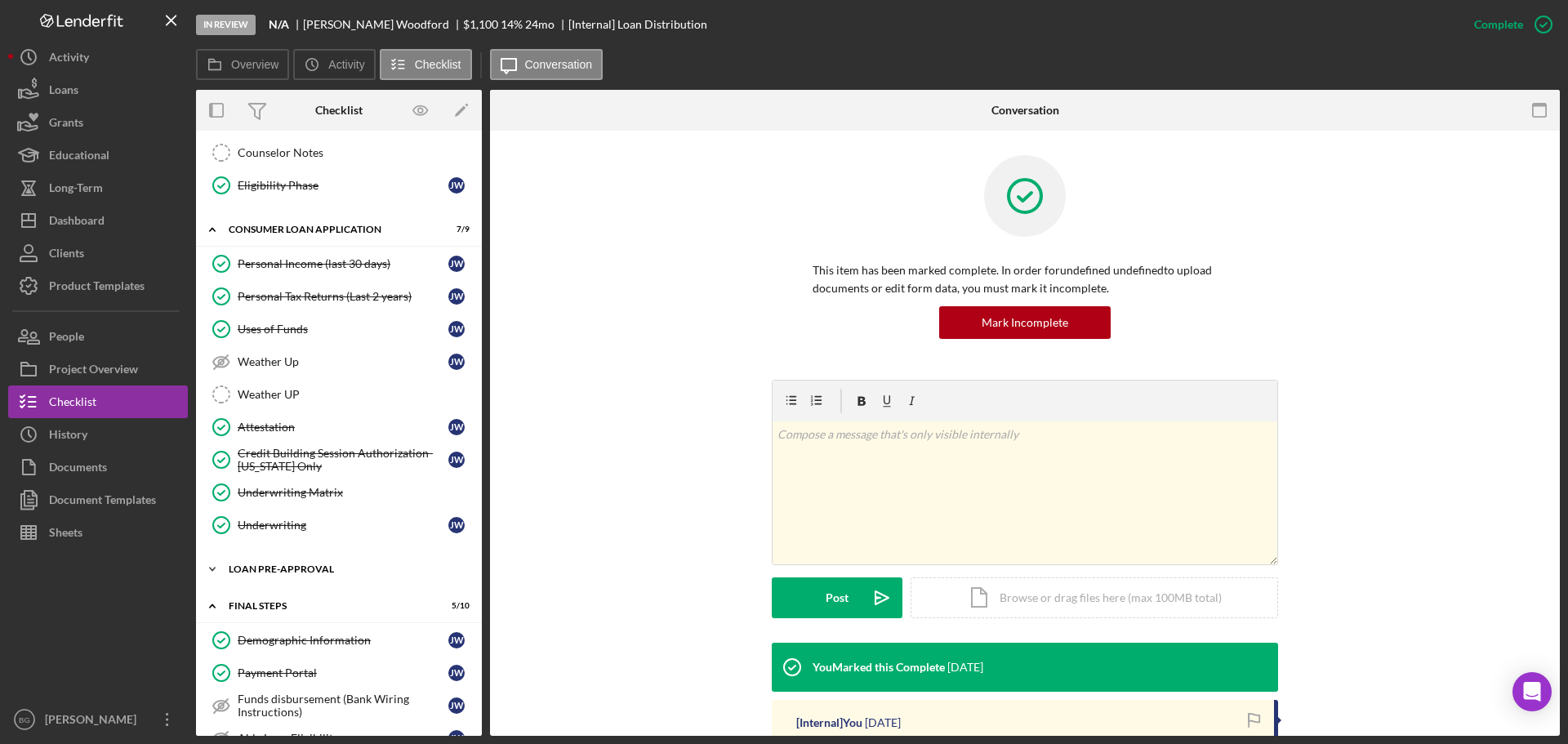
click at [289, 558] on div "Icon/Expander Loan Pre-Approval 2 / 2" at bounding box center [339, 569] width 286 height 33
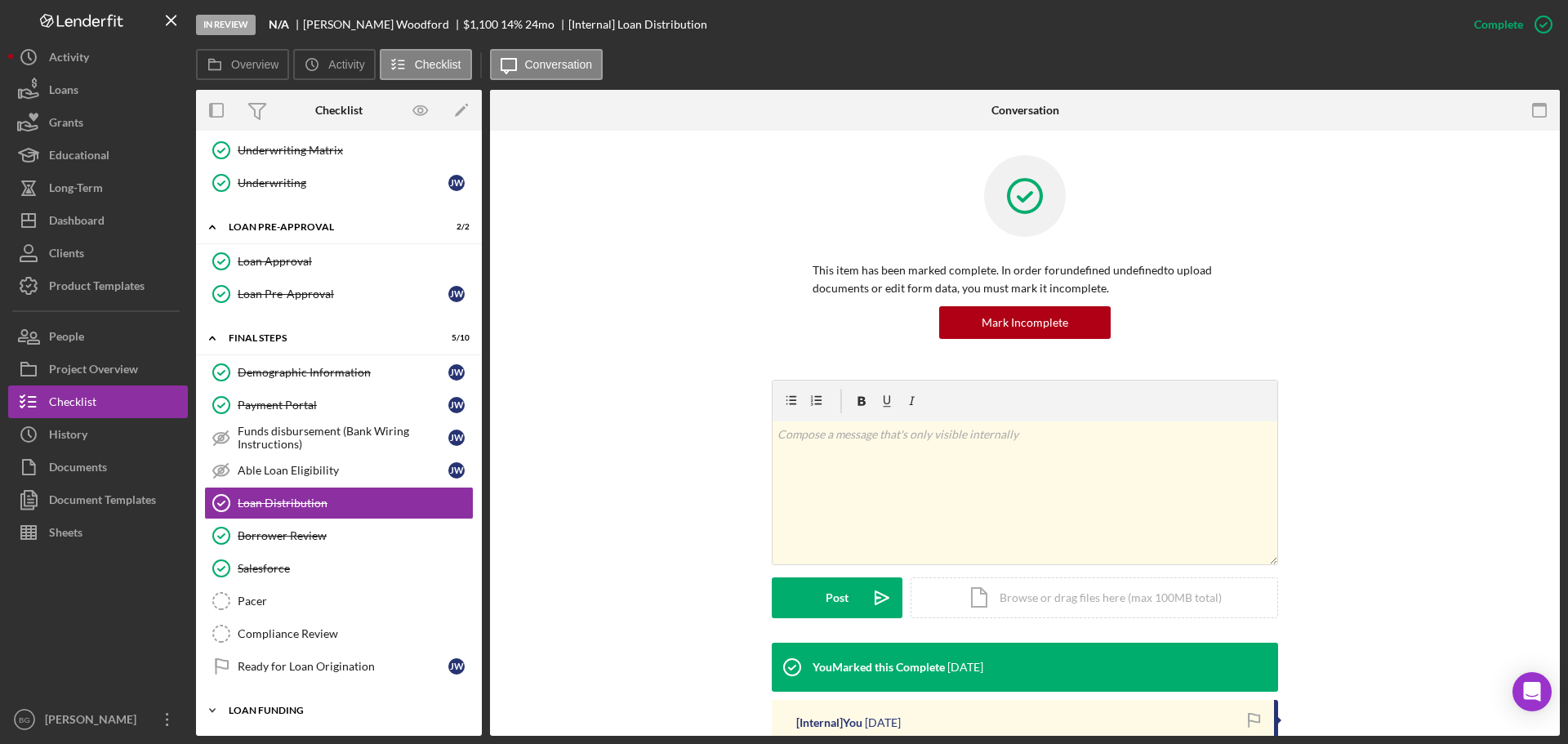
click at [310, 715] on div "Loan Funding" at bounding box center [345, 710] width 233 height 10
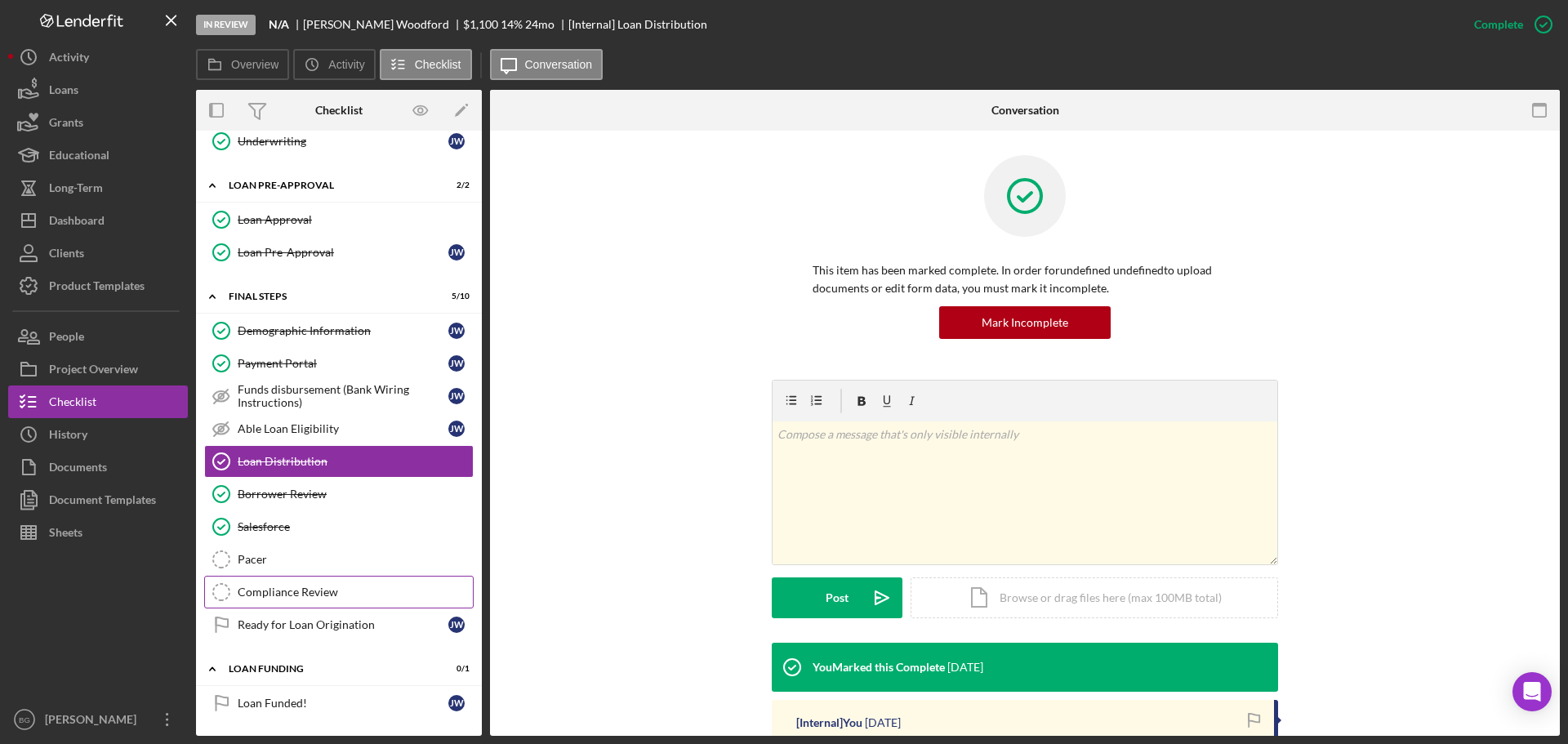
click at [307, 587] on div "Compliance Review" at bounding box center [355, 592] width 235 height 13
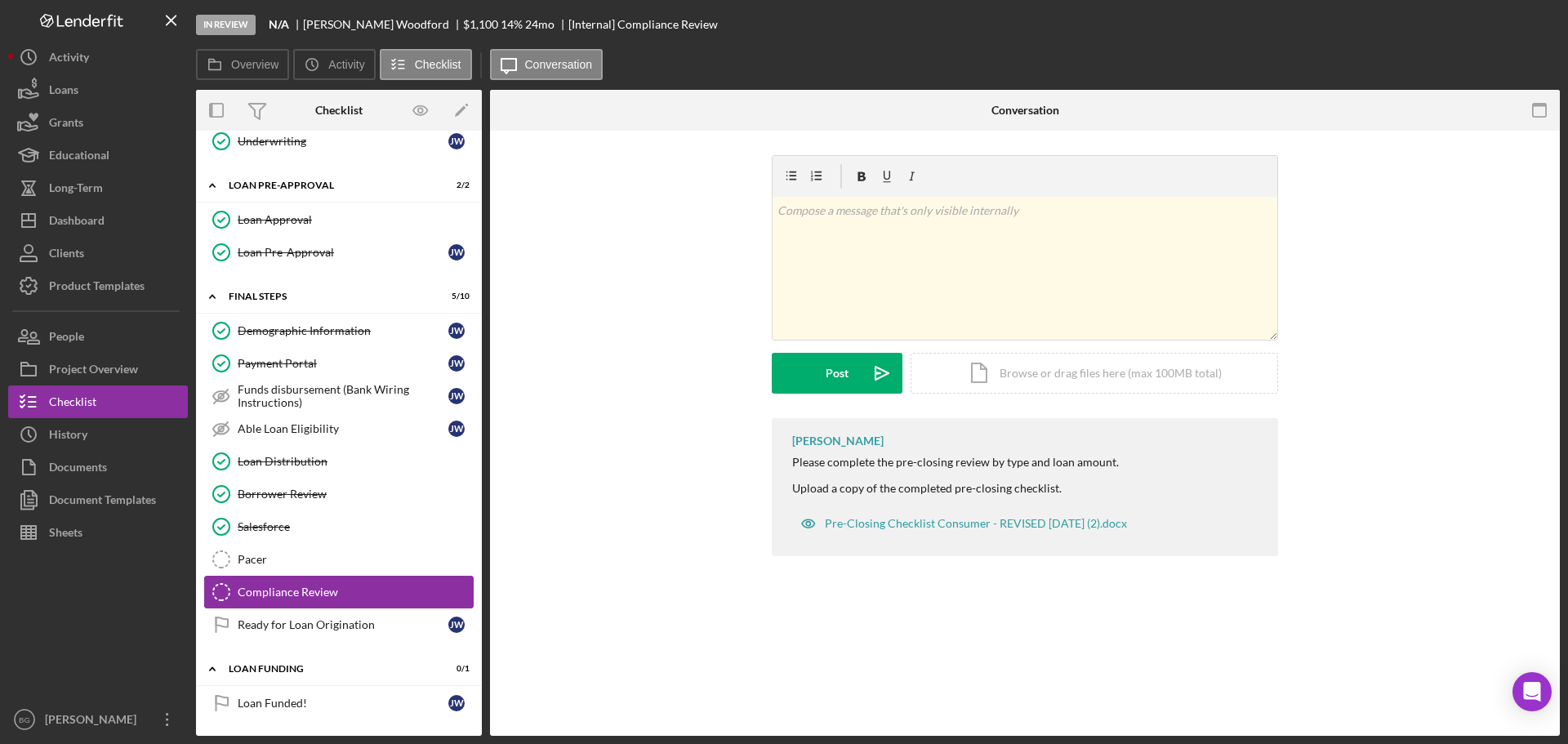
scroll to position [792, 0]
click at [309, 542] on link "Salesforce Salesforce" at bounding box center [339, 527] width 270 height 33
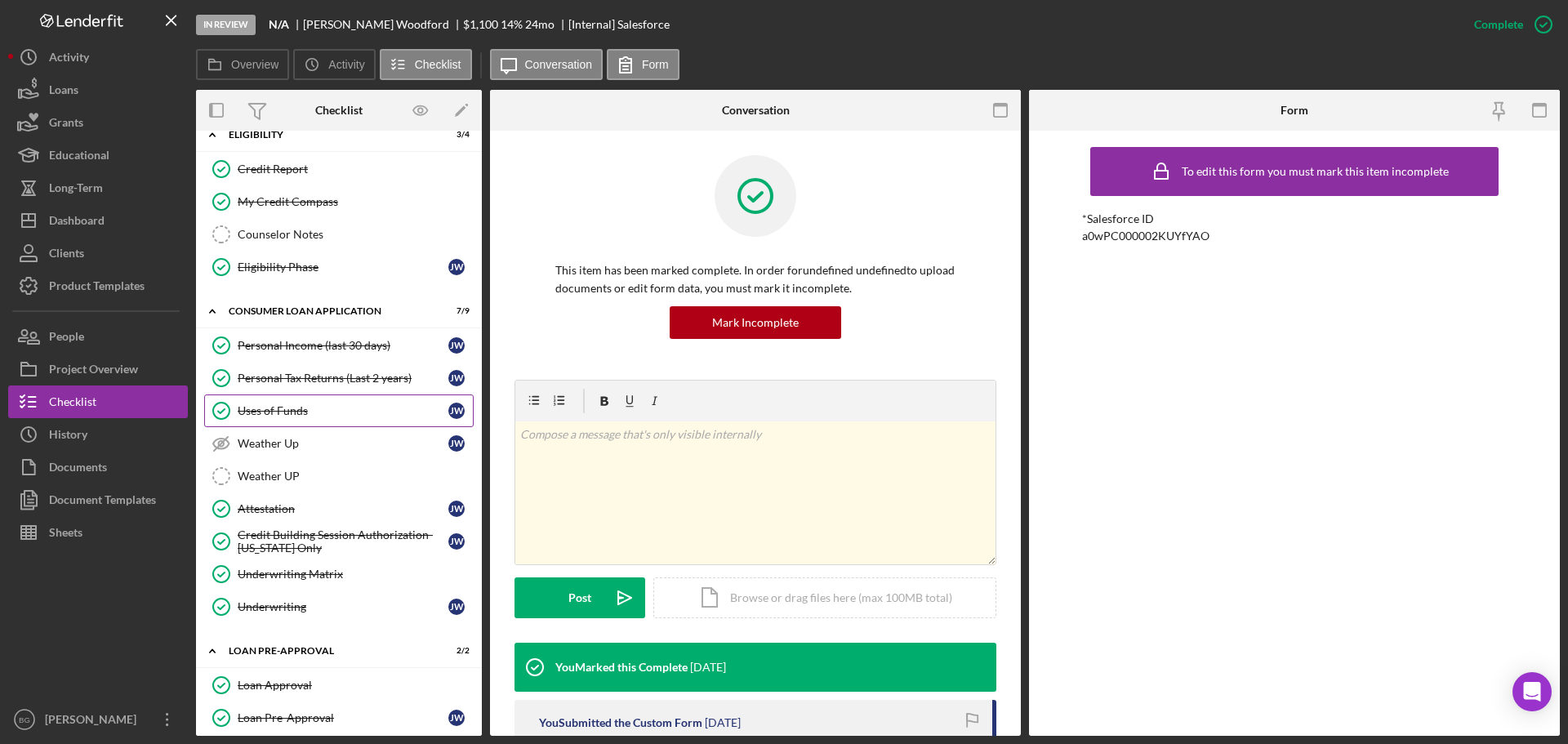
scroll to position [408, 0]
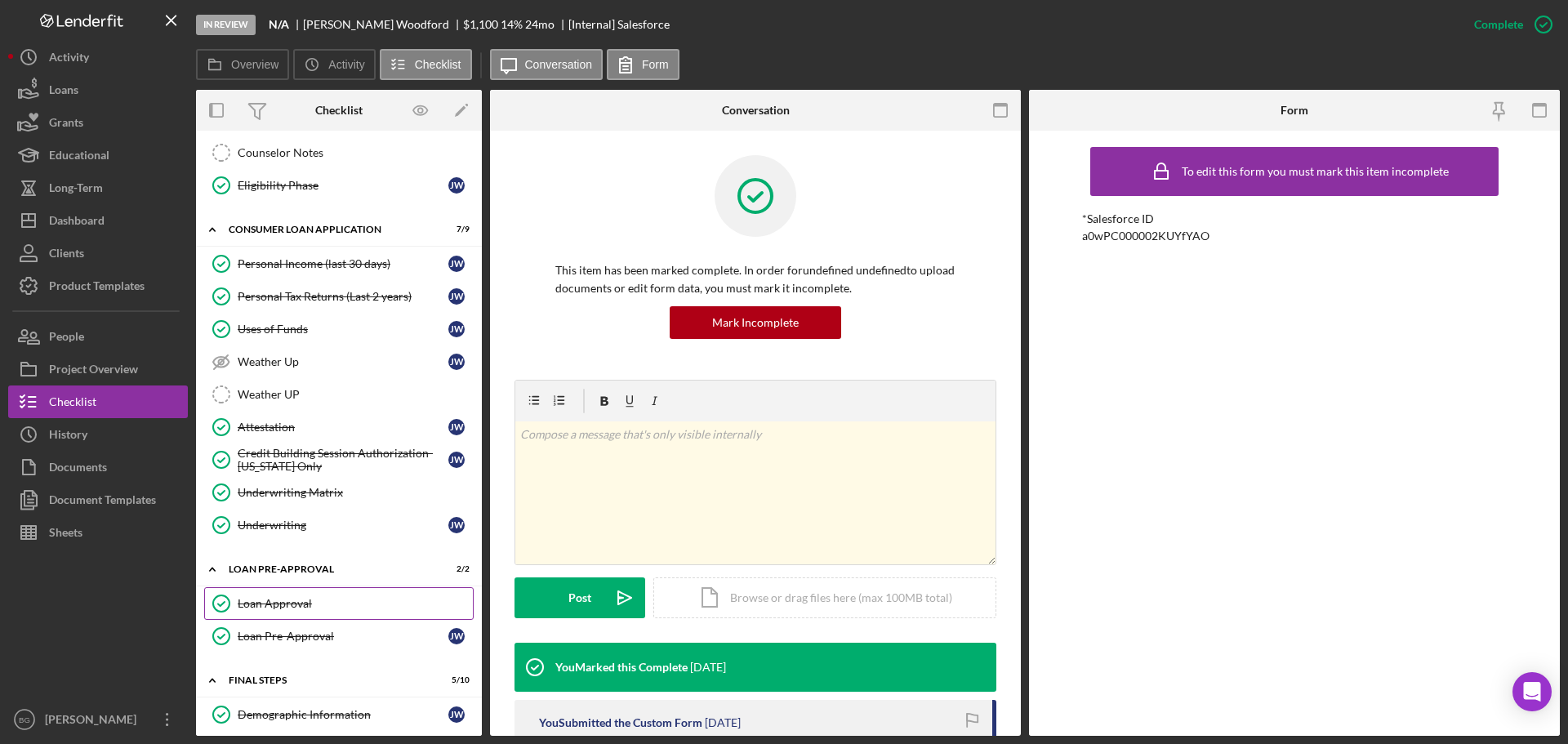
click at [285, 605] on div "Loan Approval" at bounding box center [355, 603] width 235 height 13
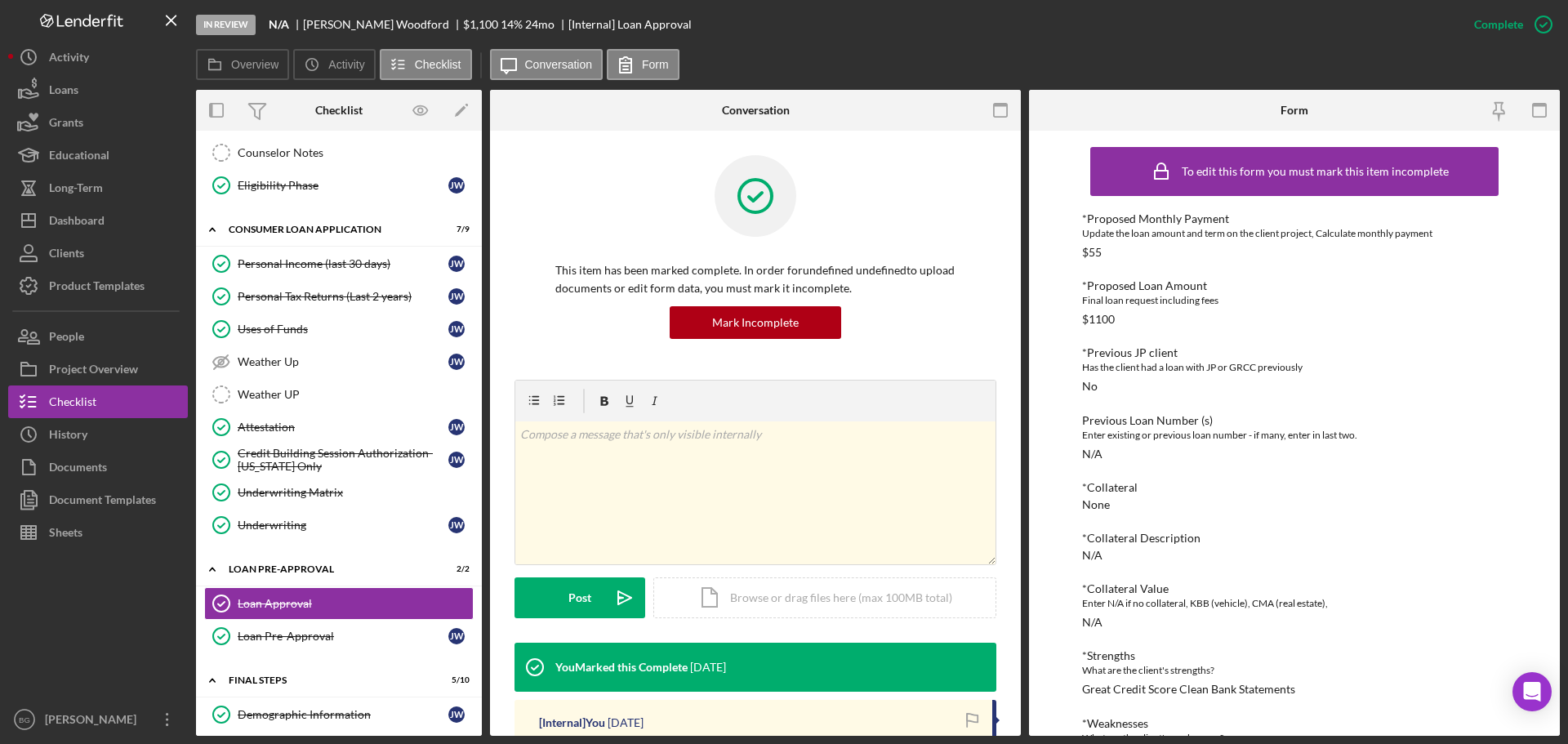
scroll to position [245, 0]
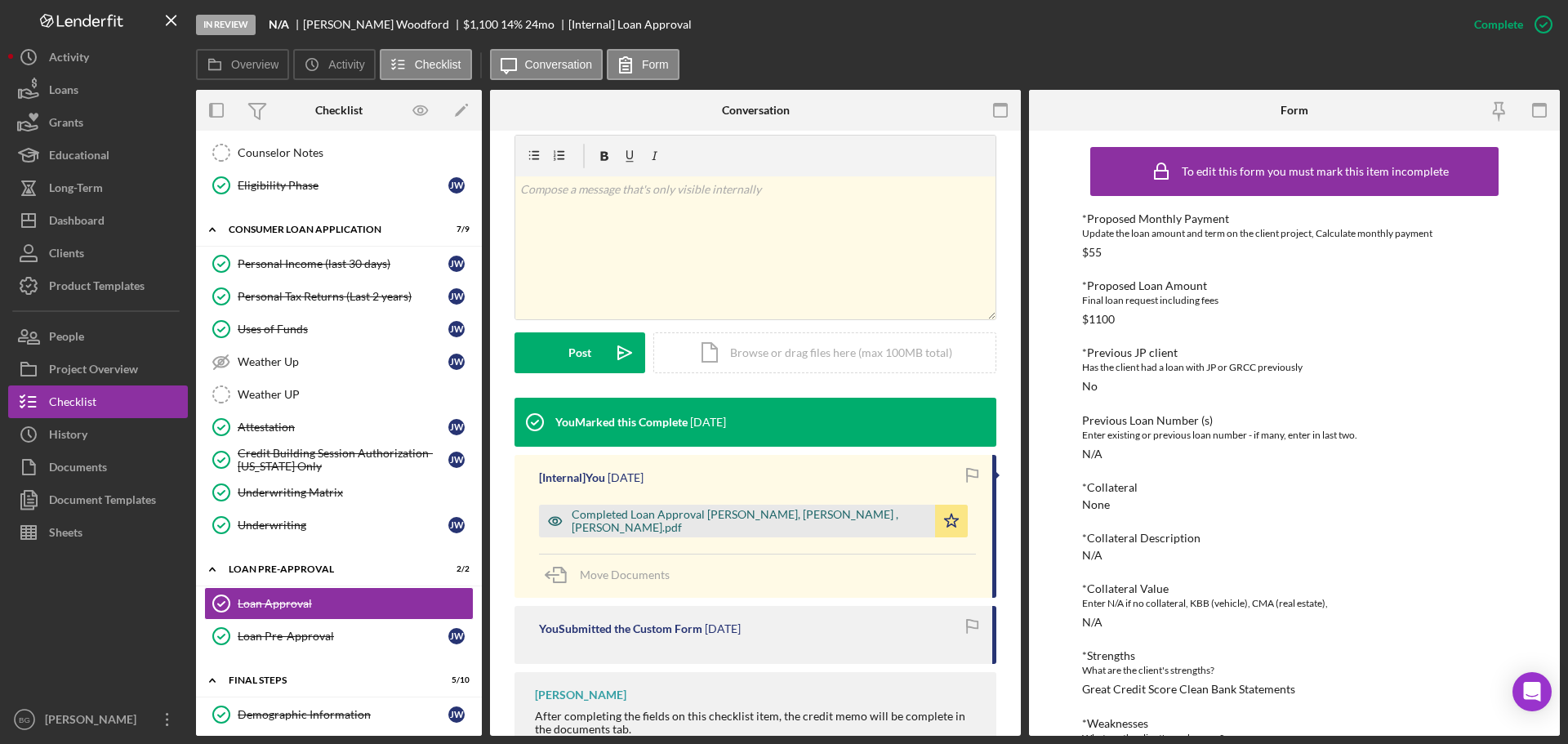
click at [655, 517] on div "Completed Loan Approval [PERSON_NAME], [PERSON_NAME] , [PERSON_NAME].pdf" at bounding box center [749, 521] width 355 height 26
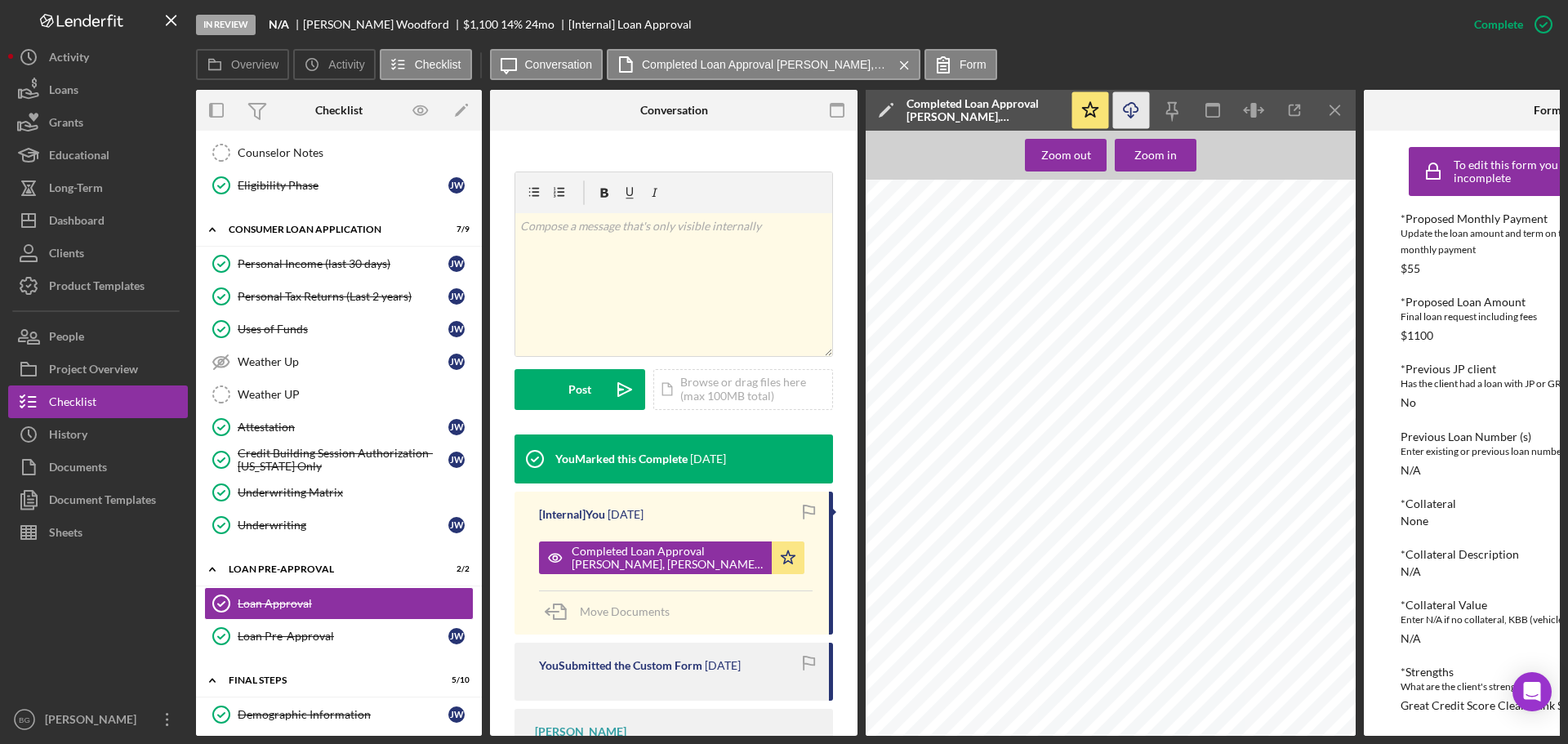
click at [1125, 111] on icon "Icon/Download" at bounding box center [1131, 111] width 37 height 37
click at [1340, 110] on icon "Icon/Menu Close" at bounding box center [1335, 111] width 37 height 37
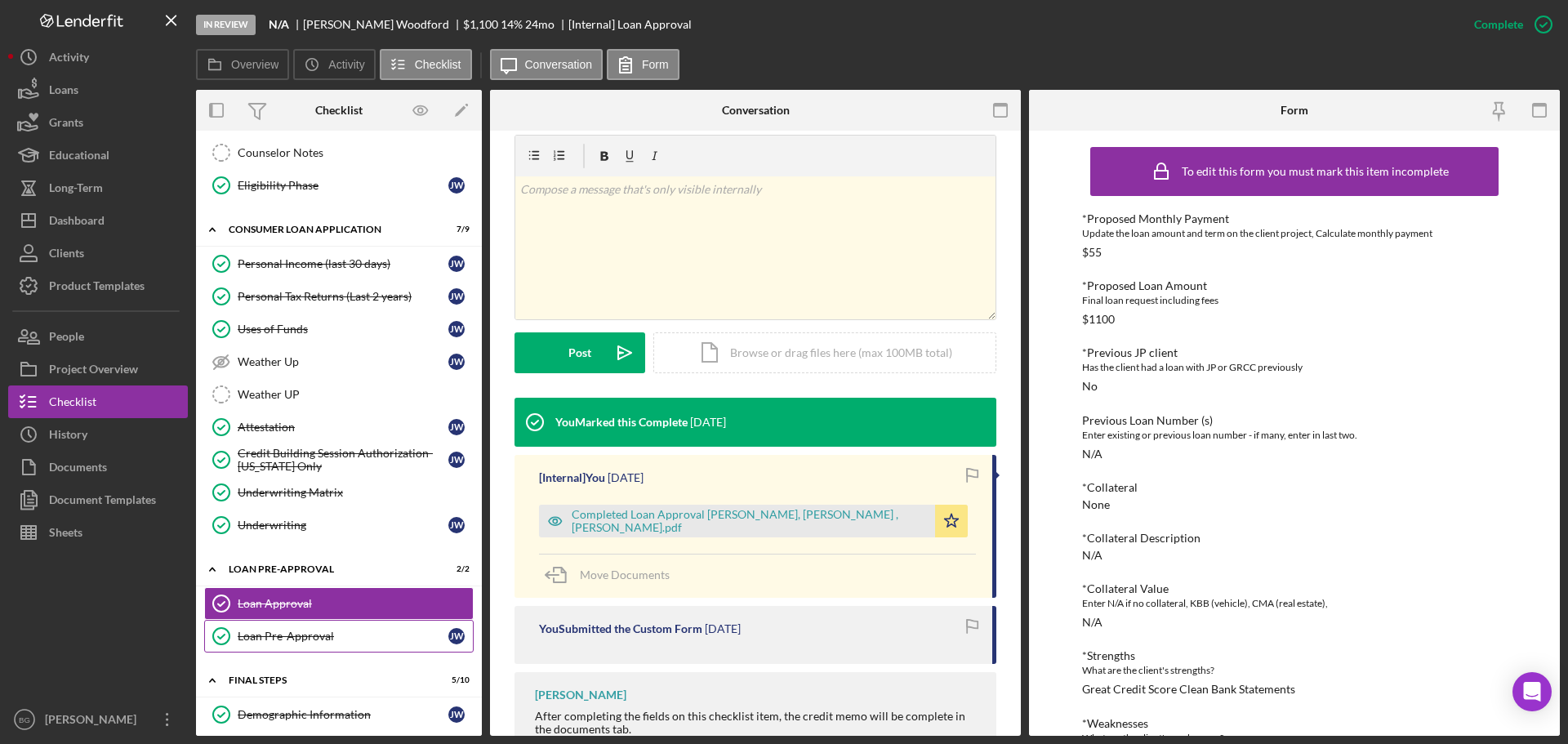
scroll to position [653, 0]
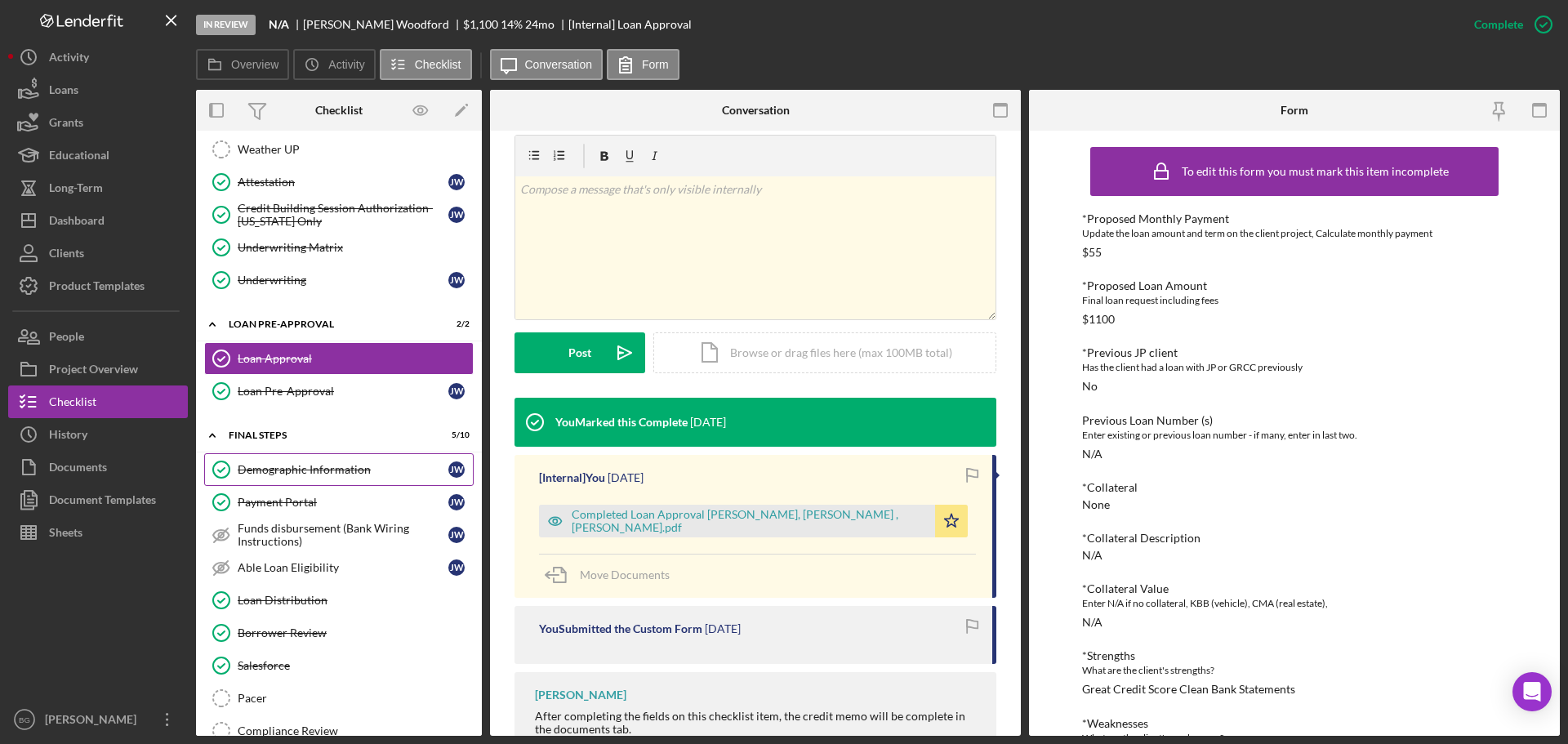
click at [275, 464] on div "Demographic Information" at bounding box center [343, 470] width 211 height 13
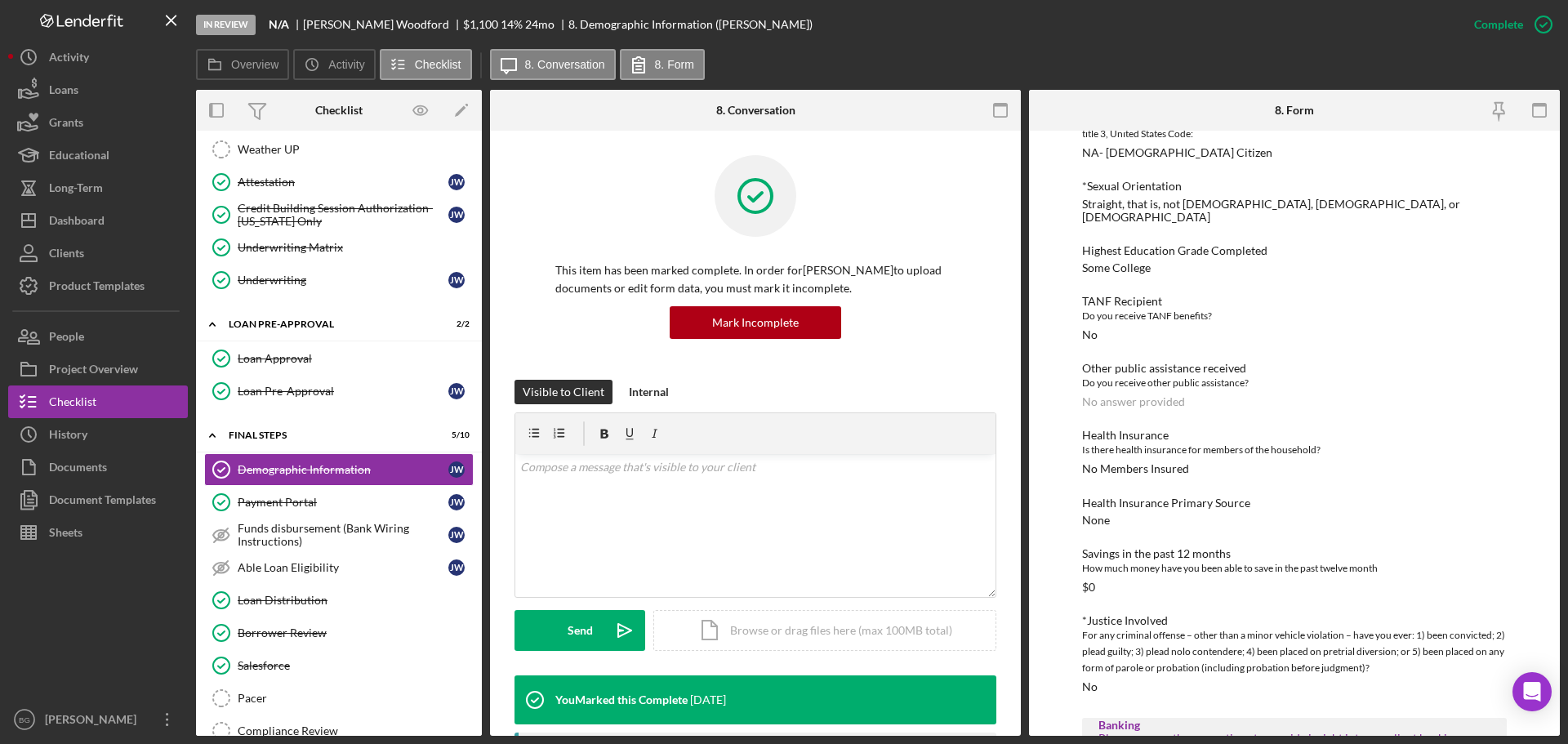
scroll to position [1143, 0]
